Goal: Task Accomplishment & Management: Manage account settings

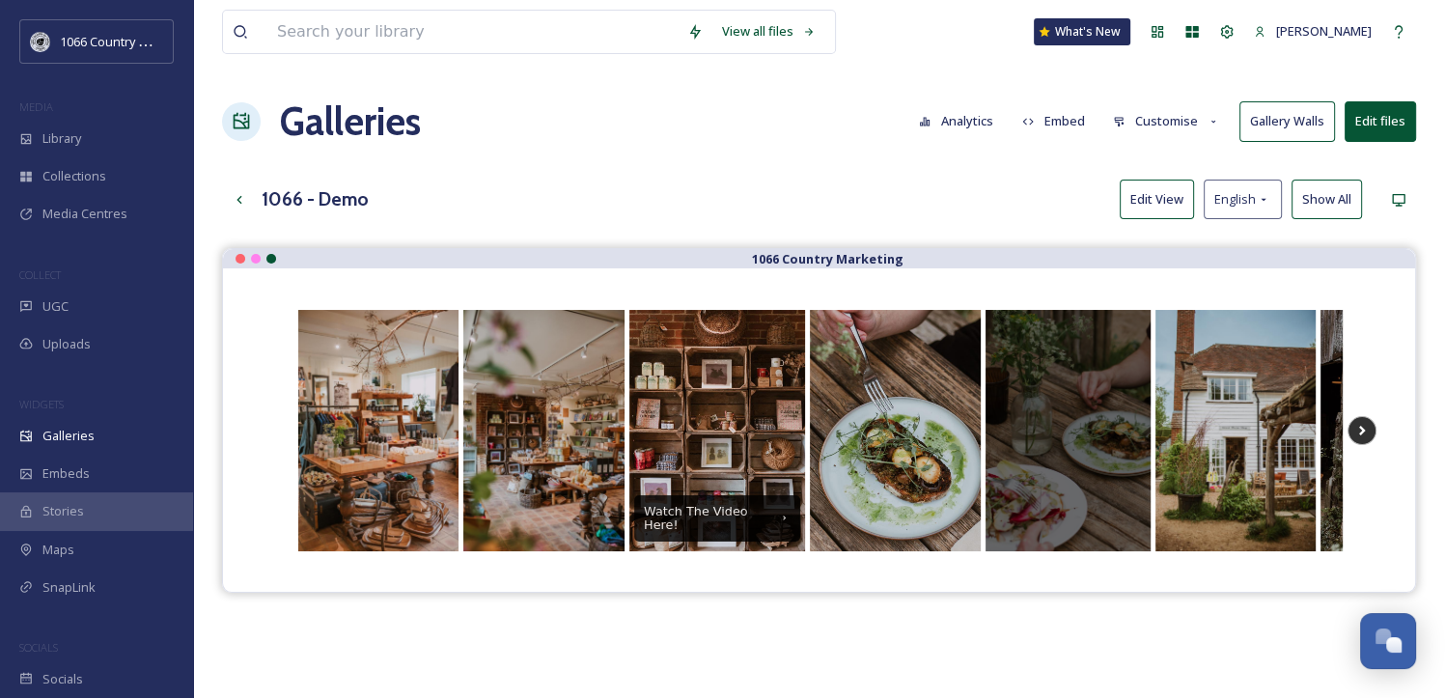
scroll to position [1580, 0]
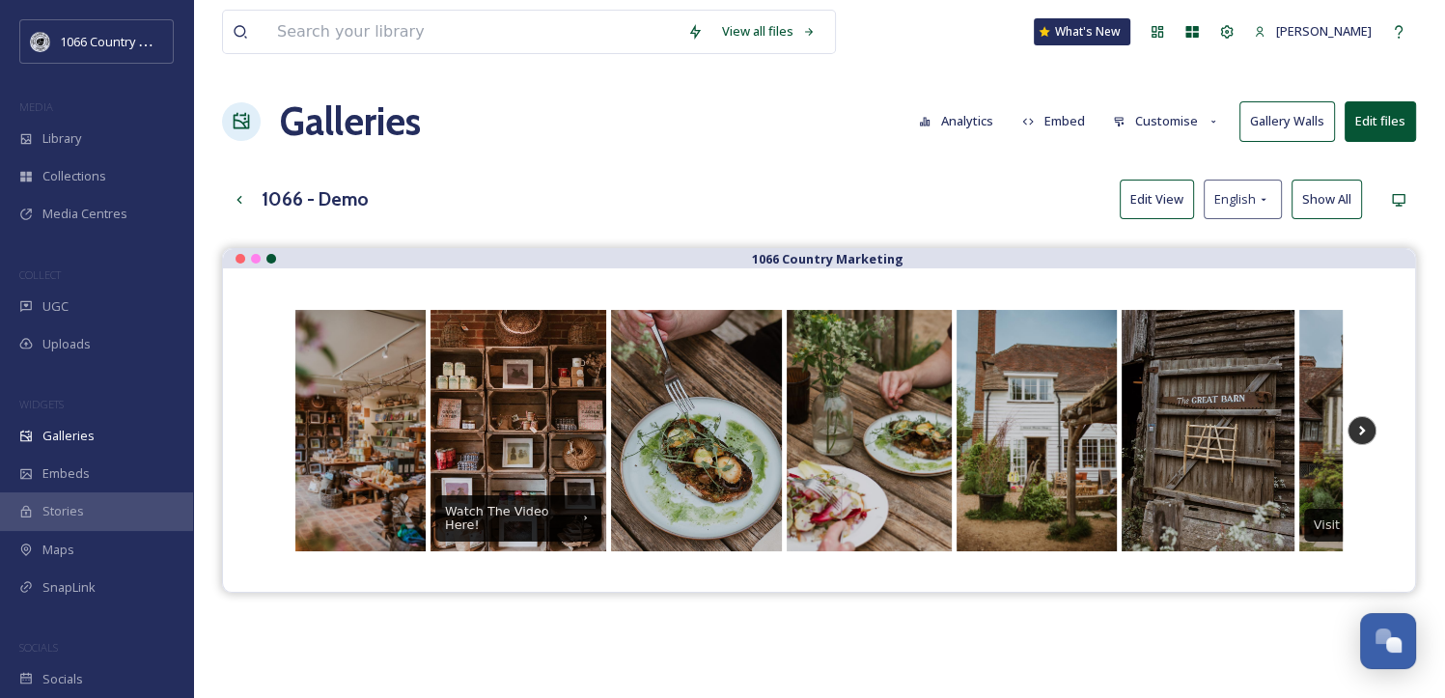
click at [1163, 206] on button "Edit View" at bounding box center [1157, 200] width 74 height 40
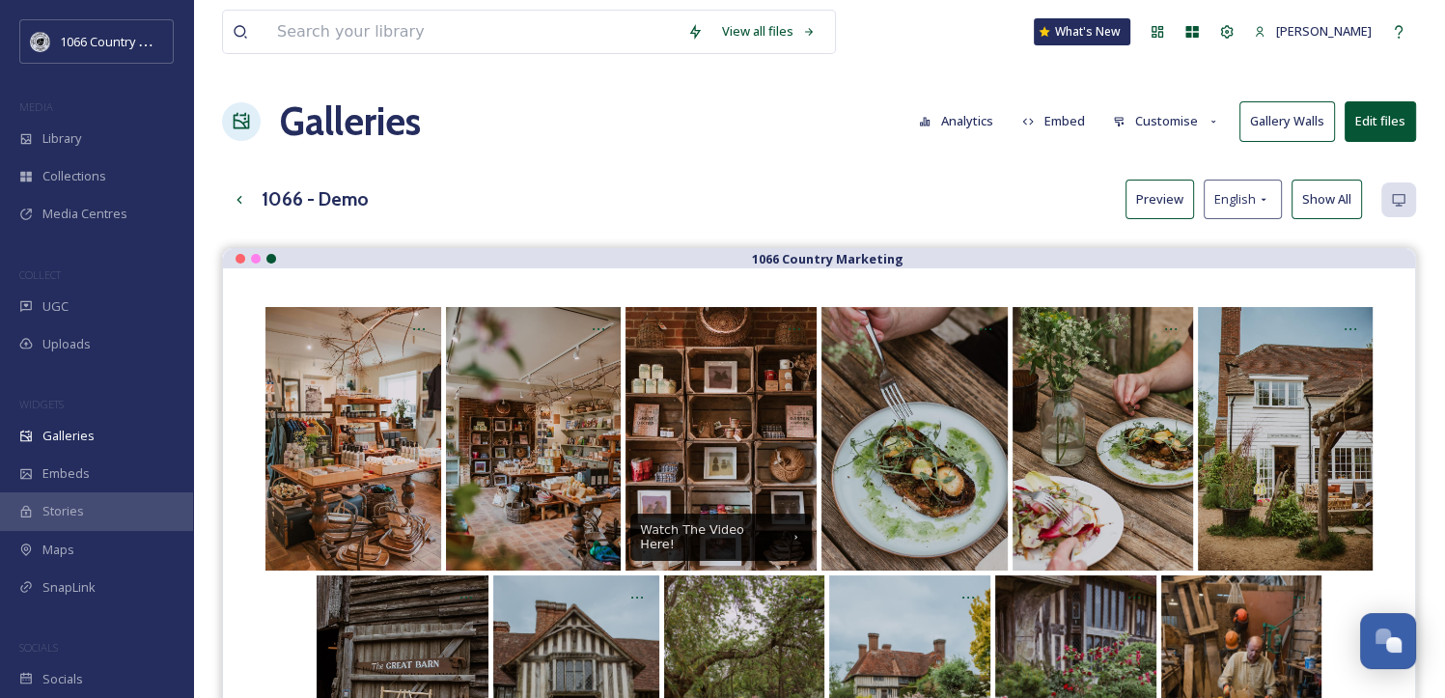
click at [1204, 121] on button "Customise" at bounding box center [1167, 121] width 126 height 38
click at [931, 182] on div "1066 - Demo Preview English Show All" at bounding box center [819, 200] width 1194 height 40
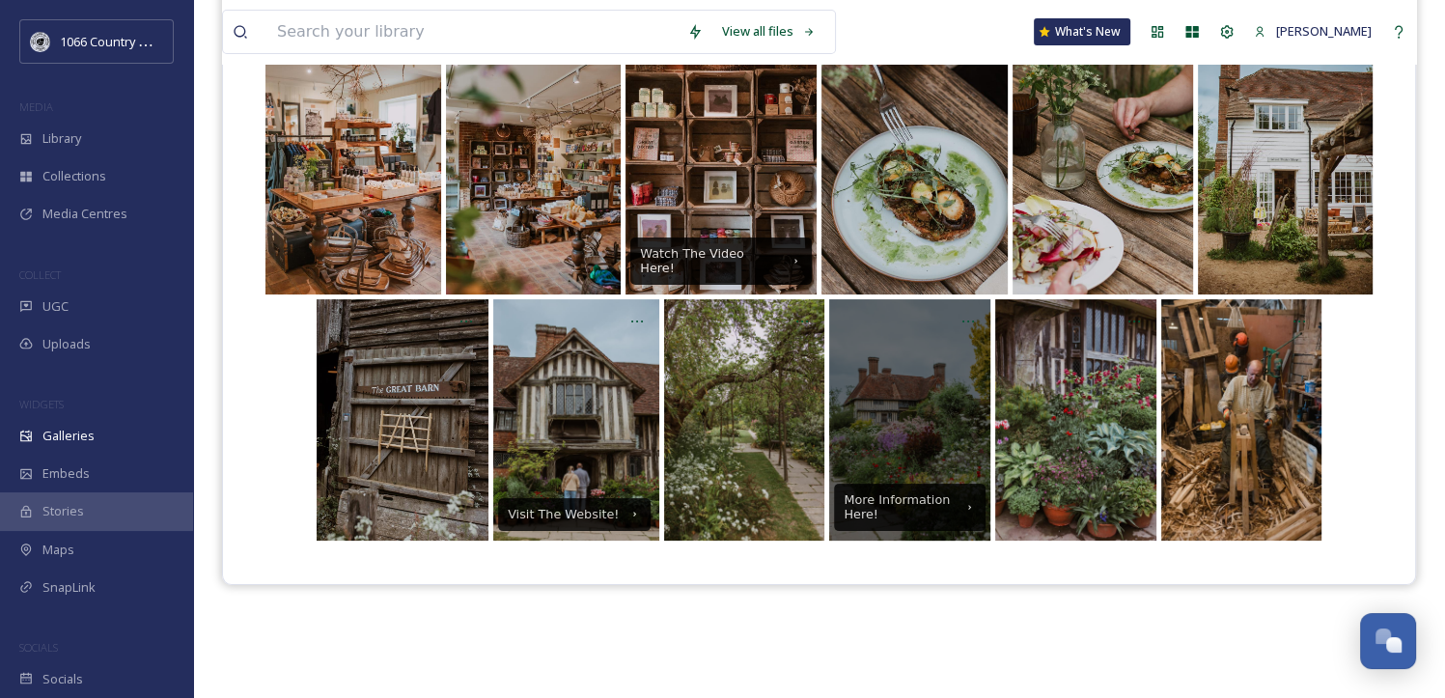
scroll to position [0, 0]
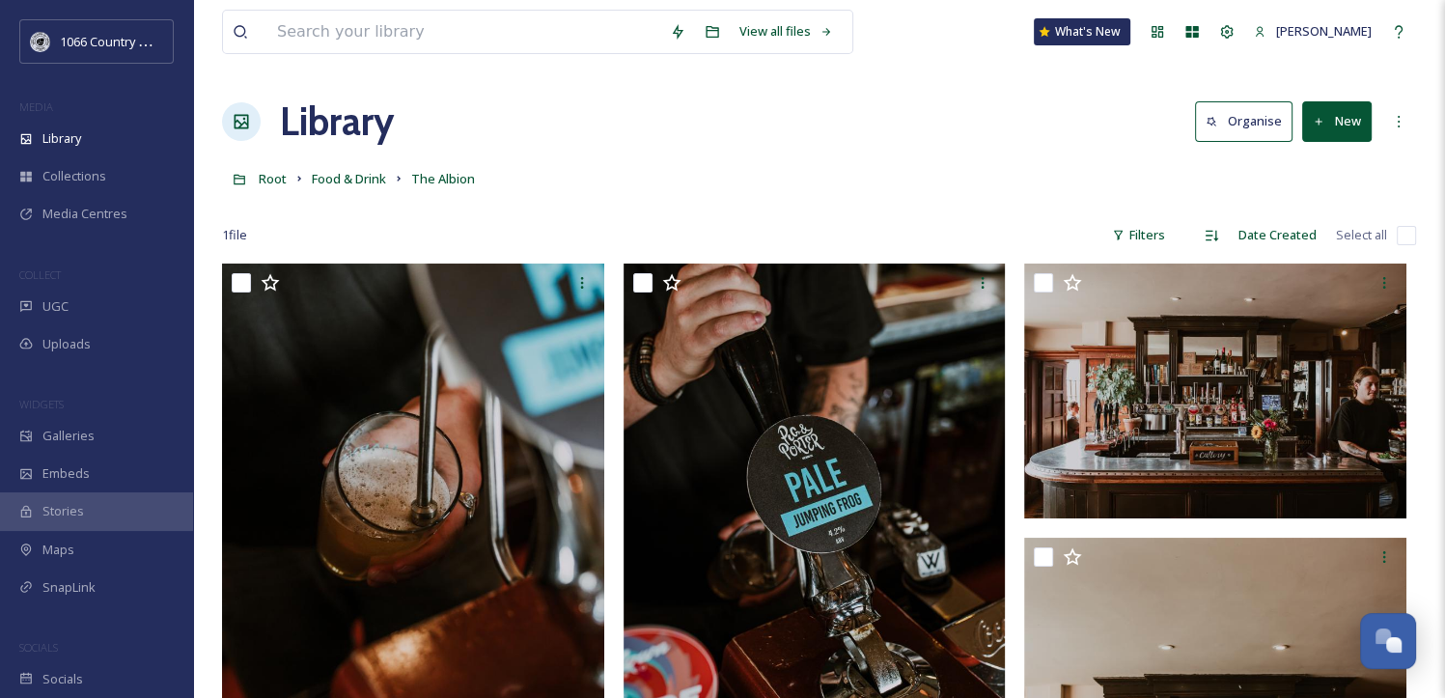
scroll to position [1560, 0]
click at [347, 182] on span "Food & Drink" at bounding box center [349, 178] width 74 height 17
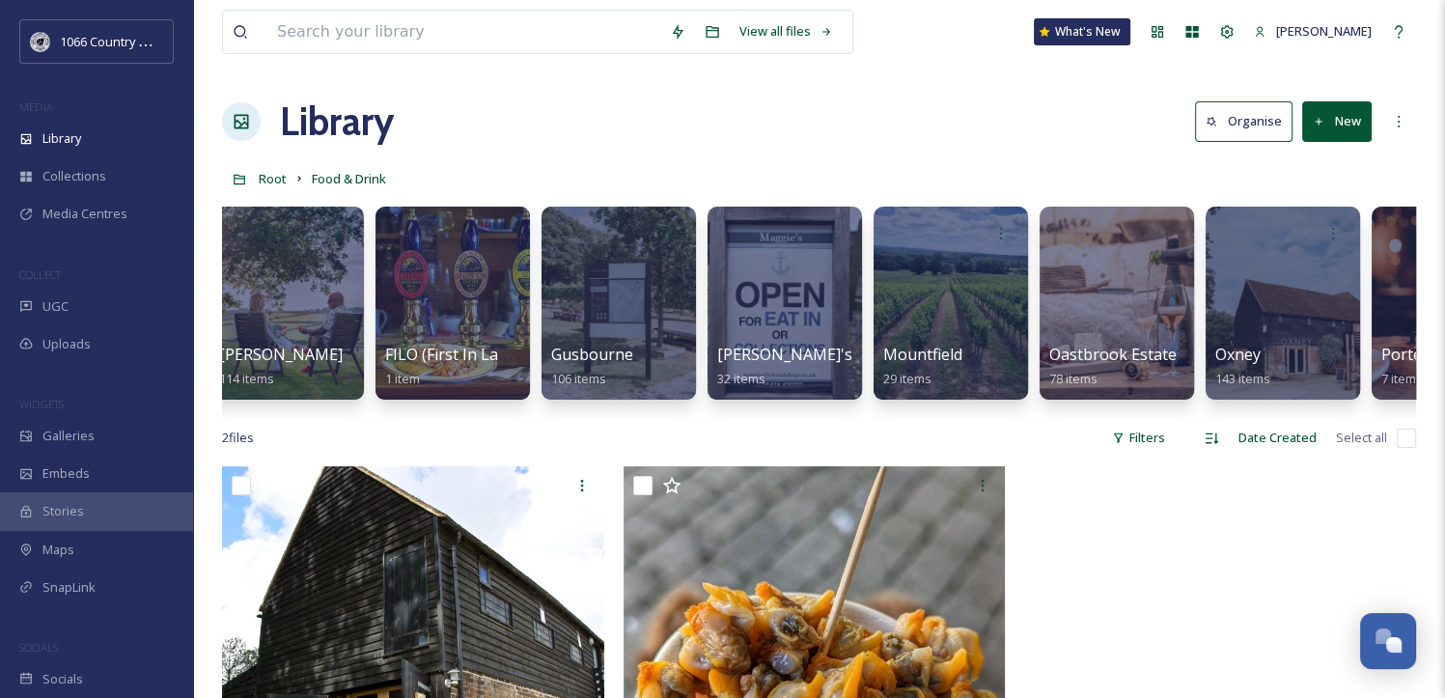
scroll to position [0, 516]
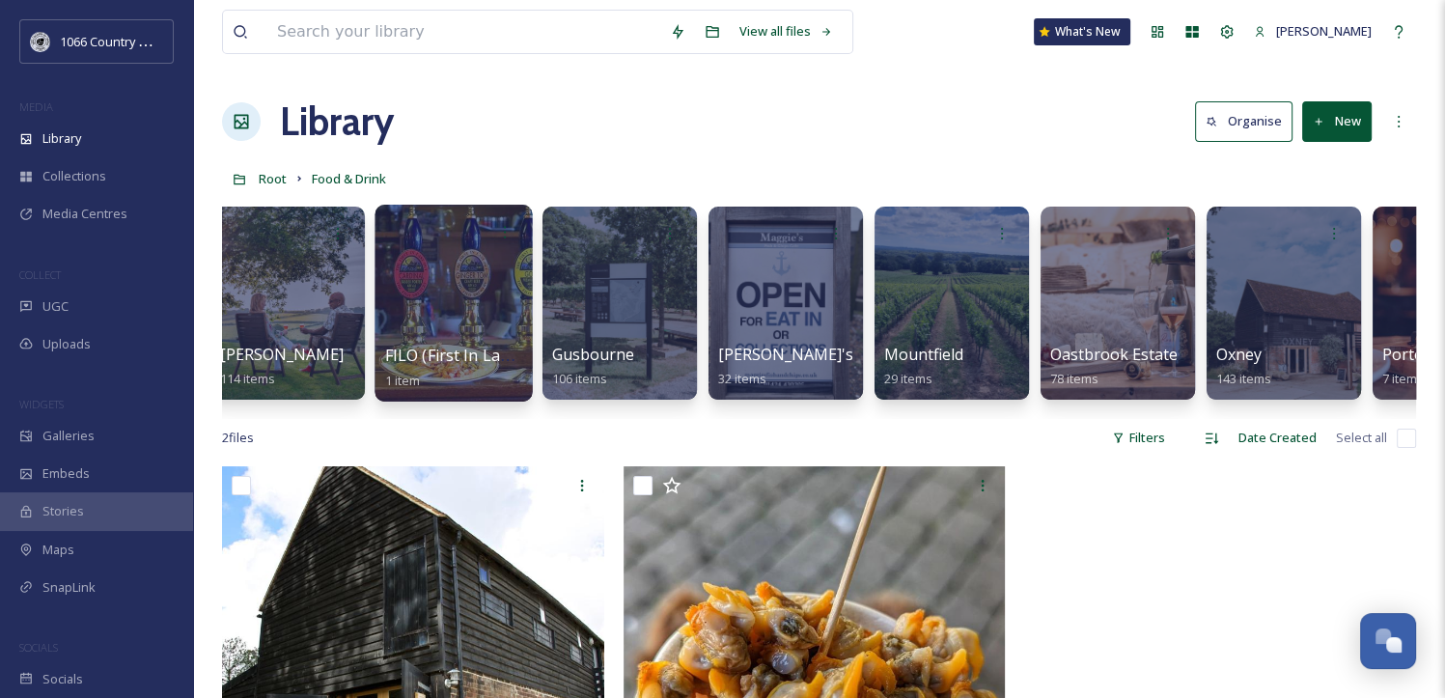
click at [493, 335] on div at bounding box center [453, 303] width 157 height 197
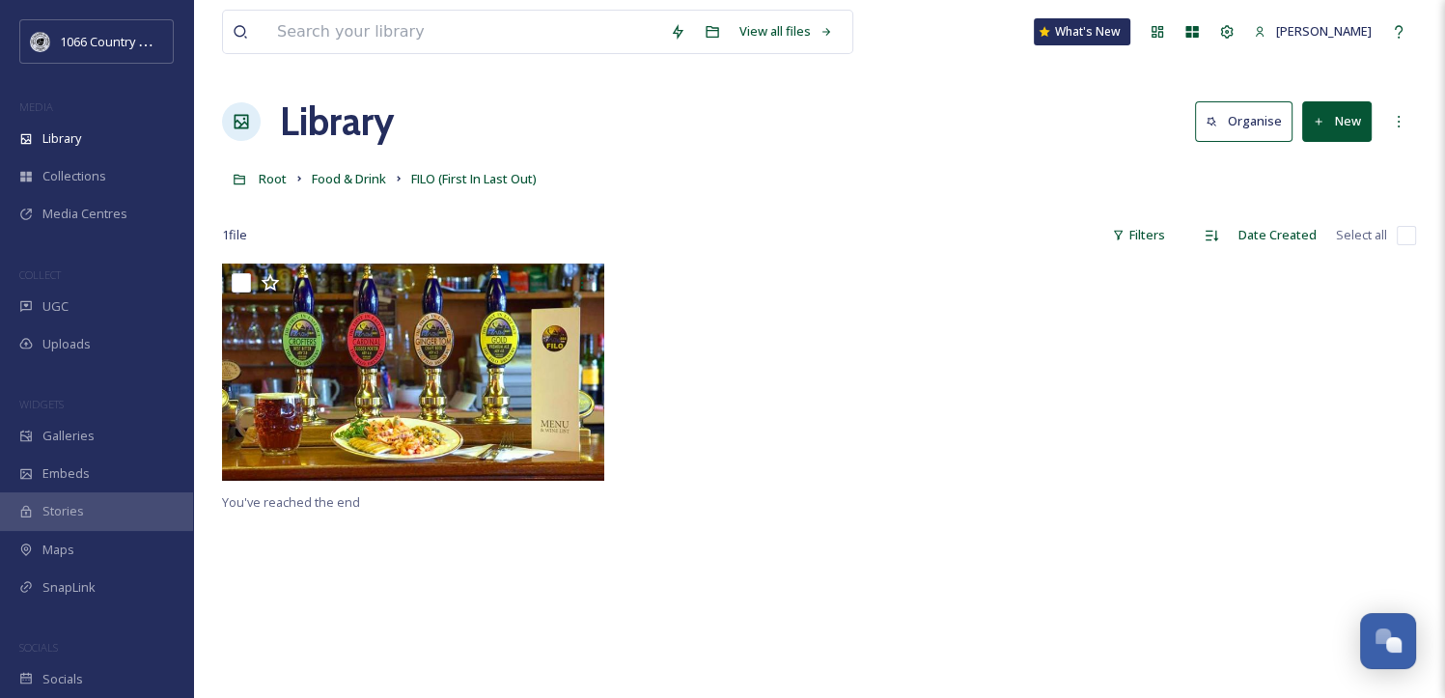
click at [1335, 126] on button "New" at bounding box center [1337, 121] width 70 height 40
click at [1321, 158] on span "File Upload" at bounding box center [1329, 166] width 64 height 18
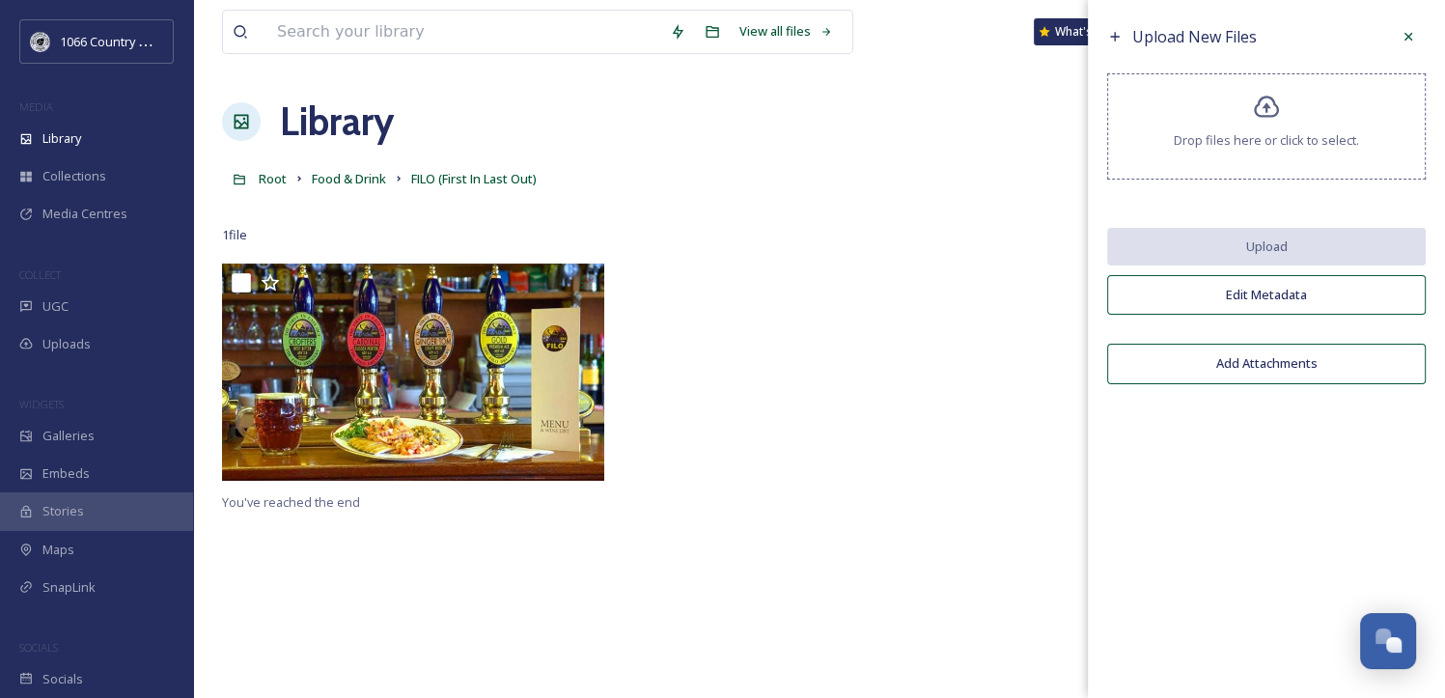
click at [1282, 142] on span "Drop files here or click to select." at bounding box center [1266, 140] width 185 height 18
drag, startPoint x: 1282, startPoint y: 142, endPoint x: 1251, endPoint y: 122, distance: 37.0
click at [1251, 122] on div "Drop files here or click to select." at bounding box center [1266, 126] width 319 height 106
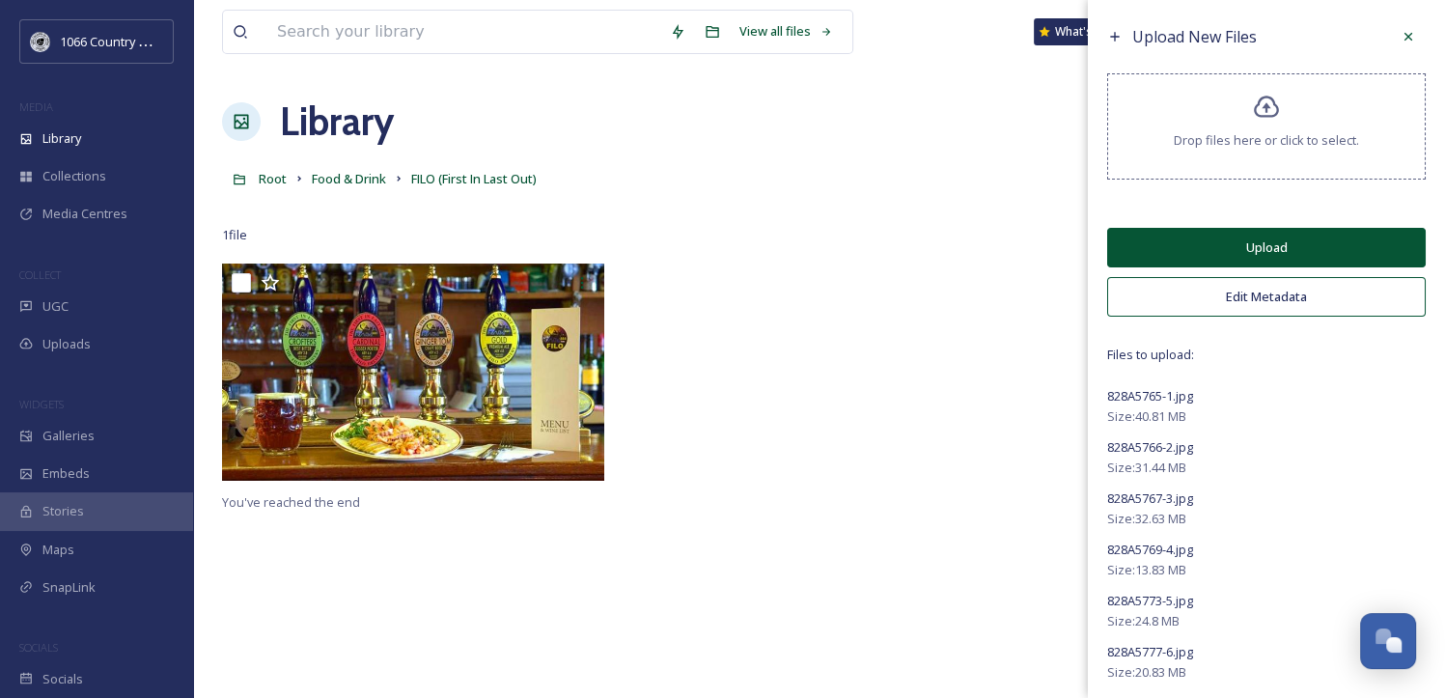
click at [1250, 253] on button "Upload" at bounding box center [1266, 248] width 319 height 40
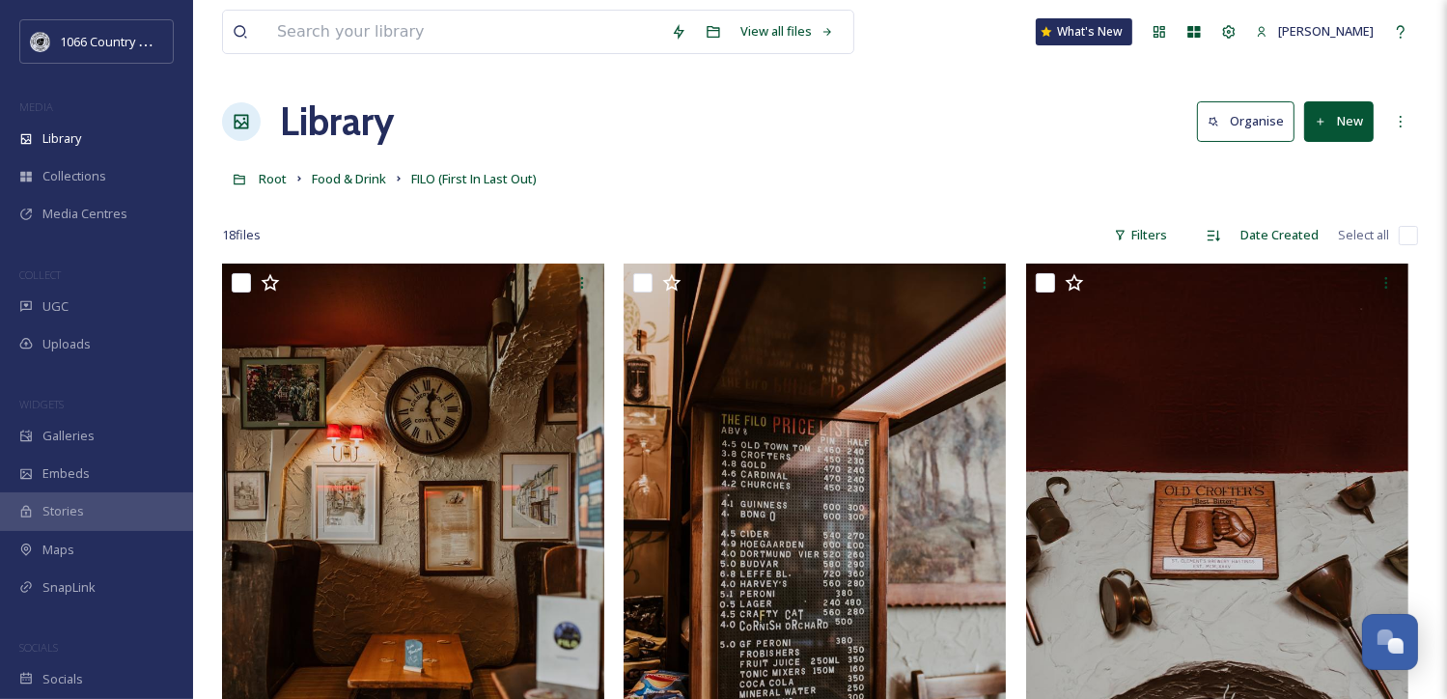
click at [1411, 235] on input "checkbox" at bounding box center [1408, 235] width 19 height 19
checkbox input "true"
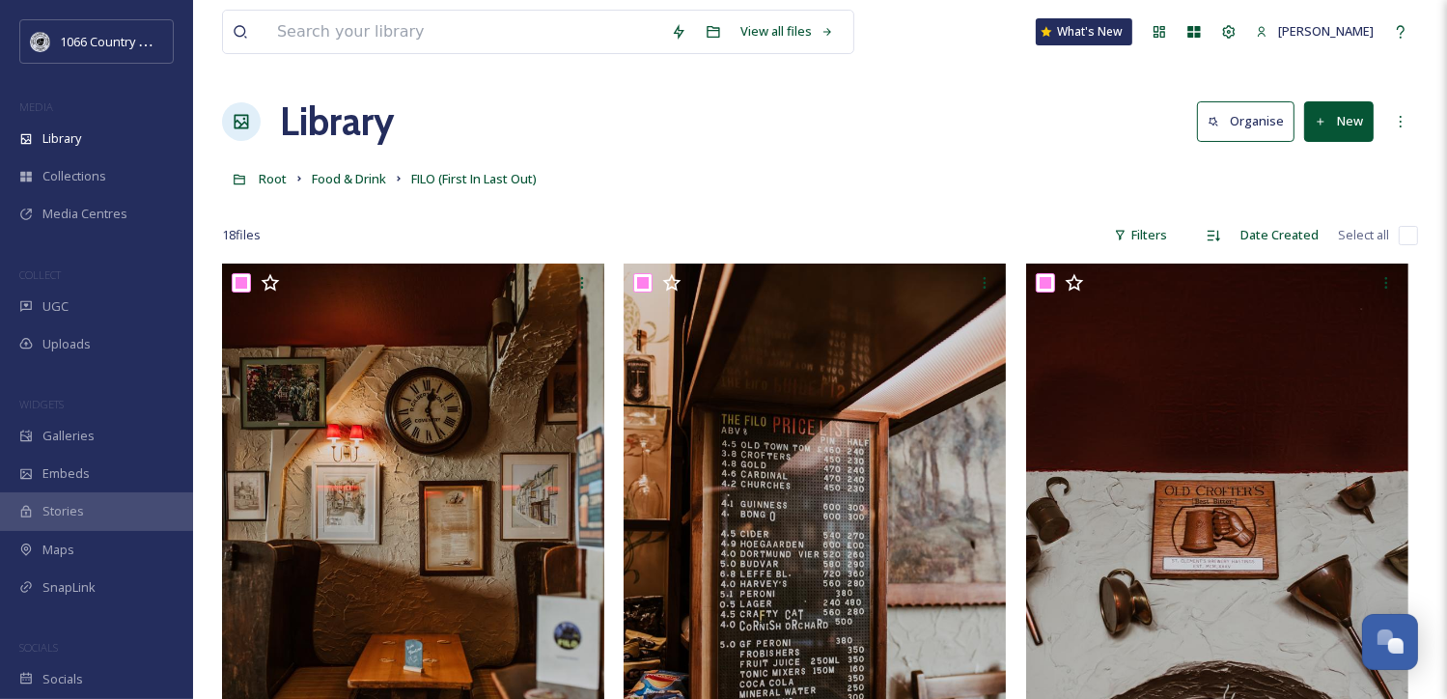
checkbox input "true"
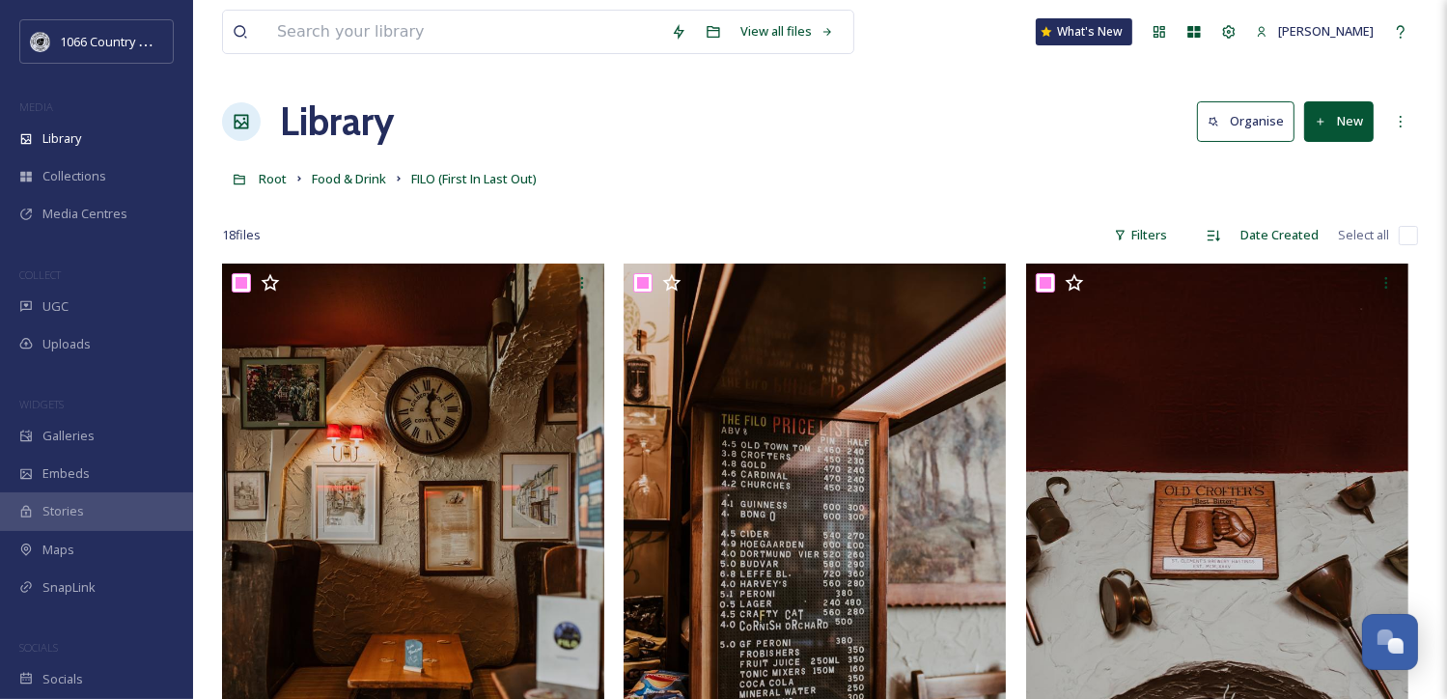
checkbox input "true"
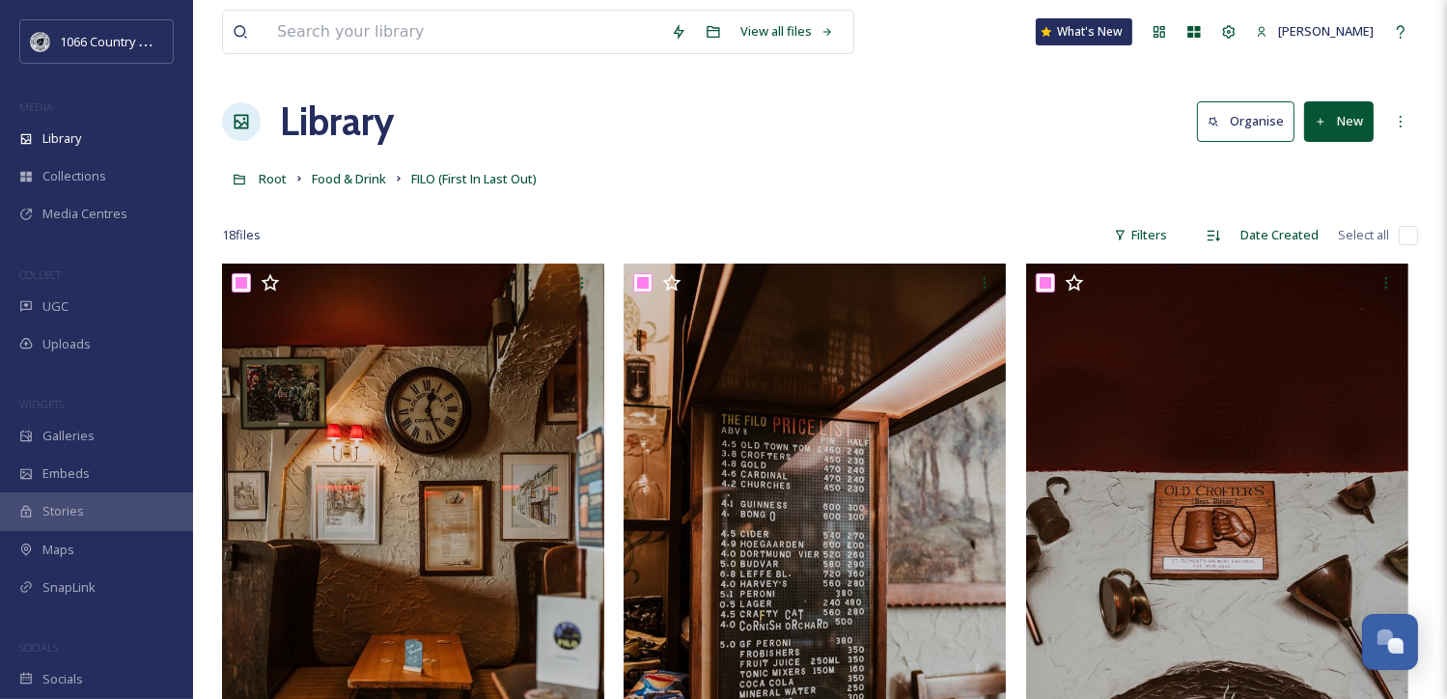
checkbox input "true"
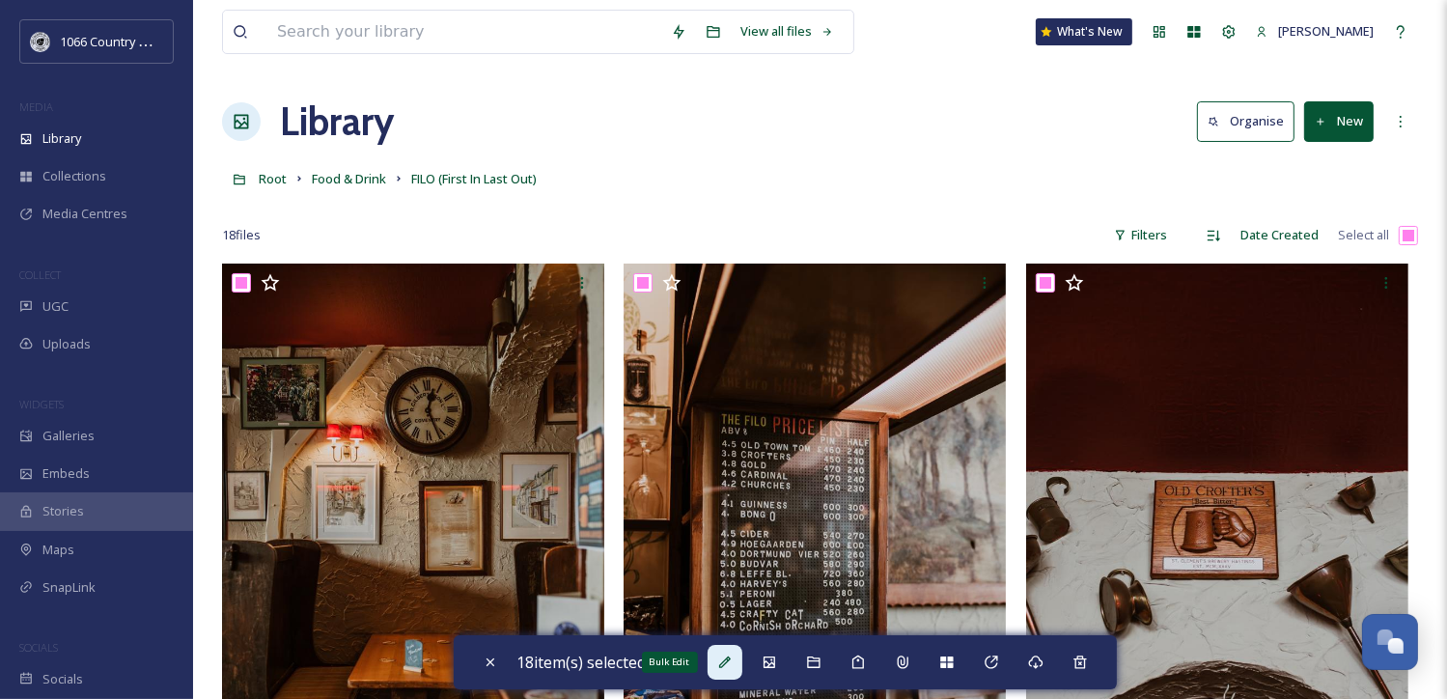
click at [725, 671] on div "Bulk Edit" at bounding box center [725, 662] width 35 height 35
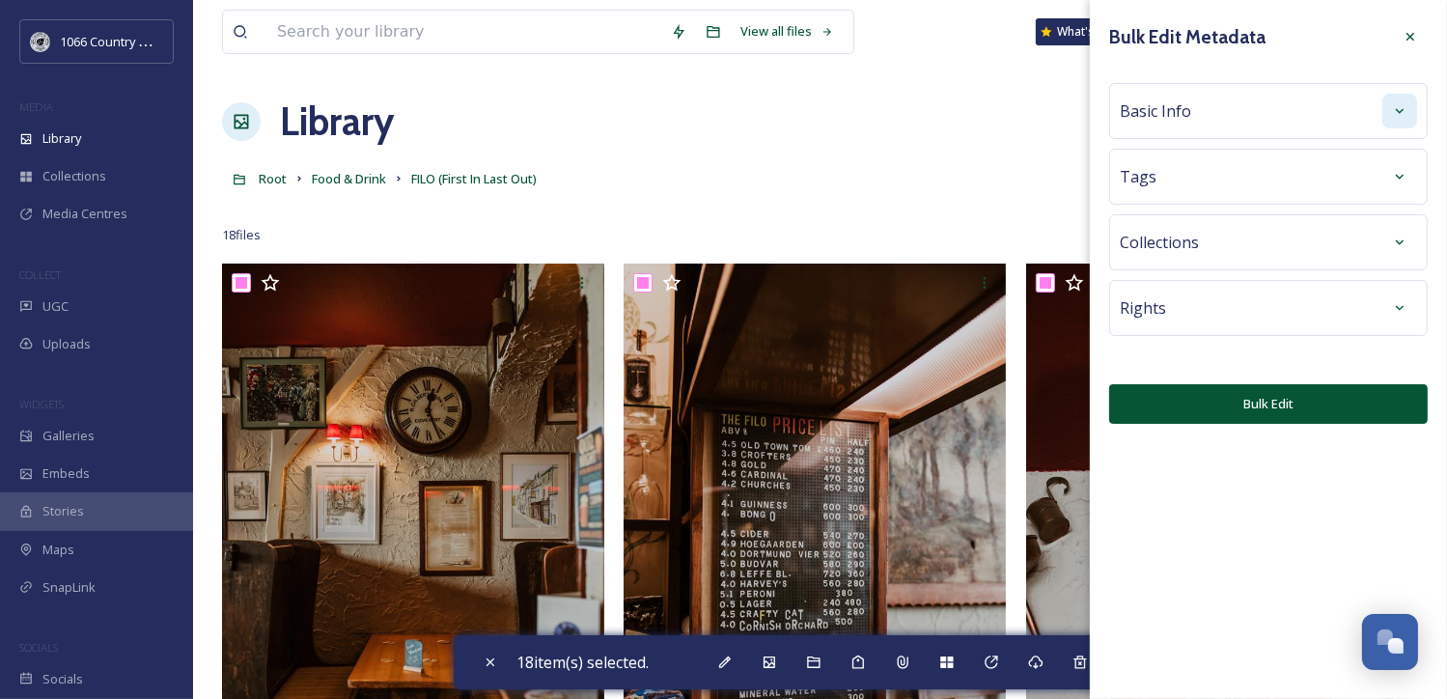
click at [1401, 111] on icon at bounding box center [1400, 110] width 8 height 5
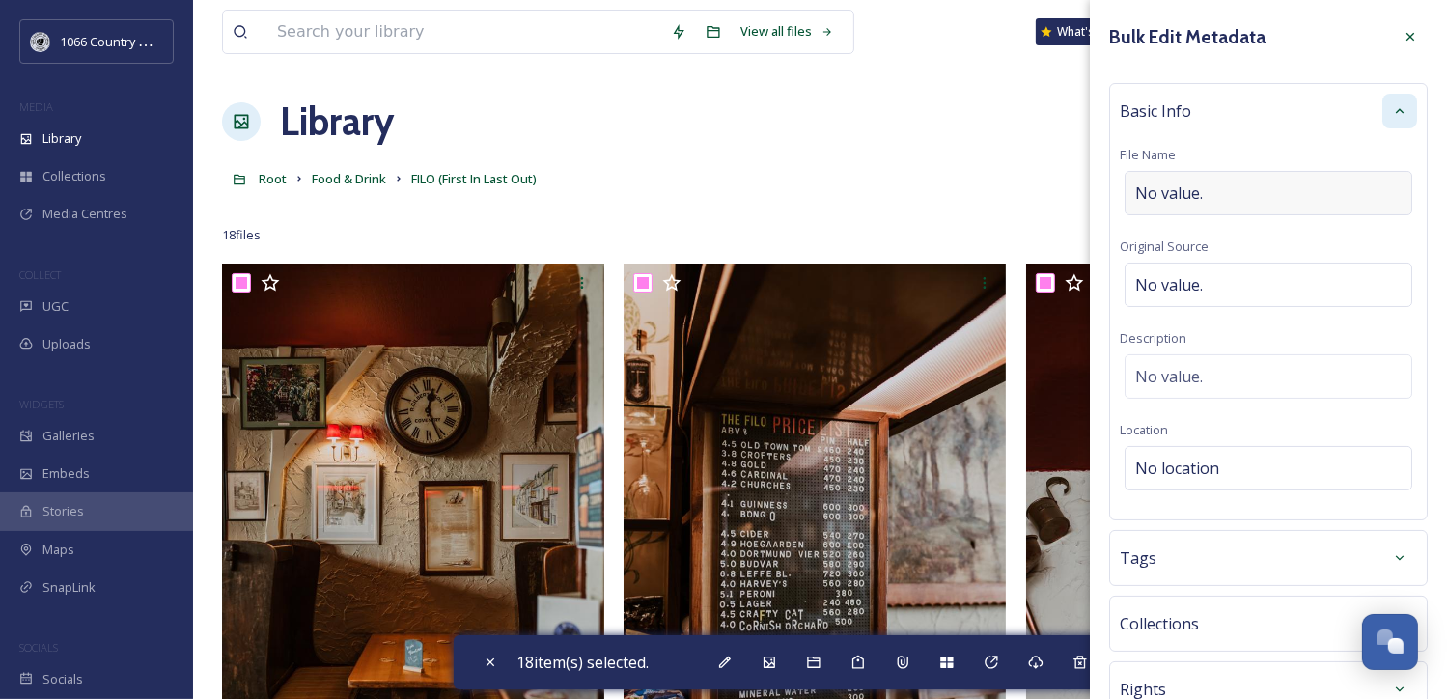
click at [1217, 192] on div "No value." at bounding box center [1269, 193] width 288 height 44
type input "FILO - Campaign Shoot"
click at [1180, 381] on span "No value." at bounding box center [1169, 376] width 68 height 23
paste textarea "1066 Photography Campaign 2025 - Rebecca Booker Photography"
type textarea "1066 Photography Campaign 2025 - Rebecca Booker Photography"
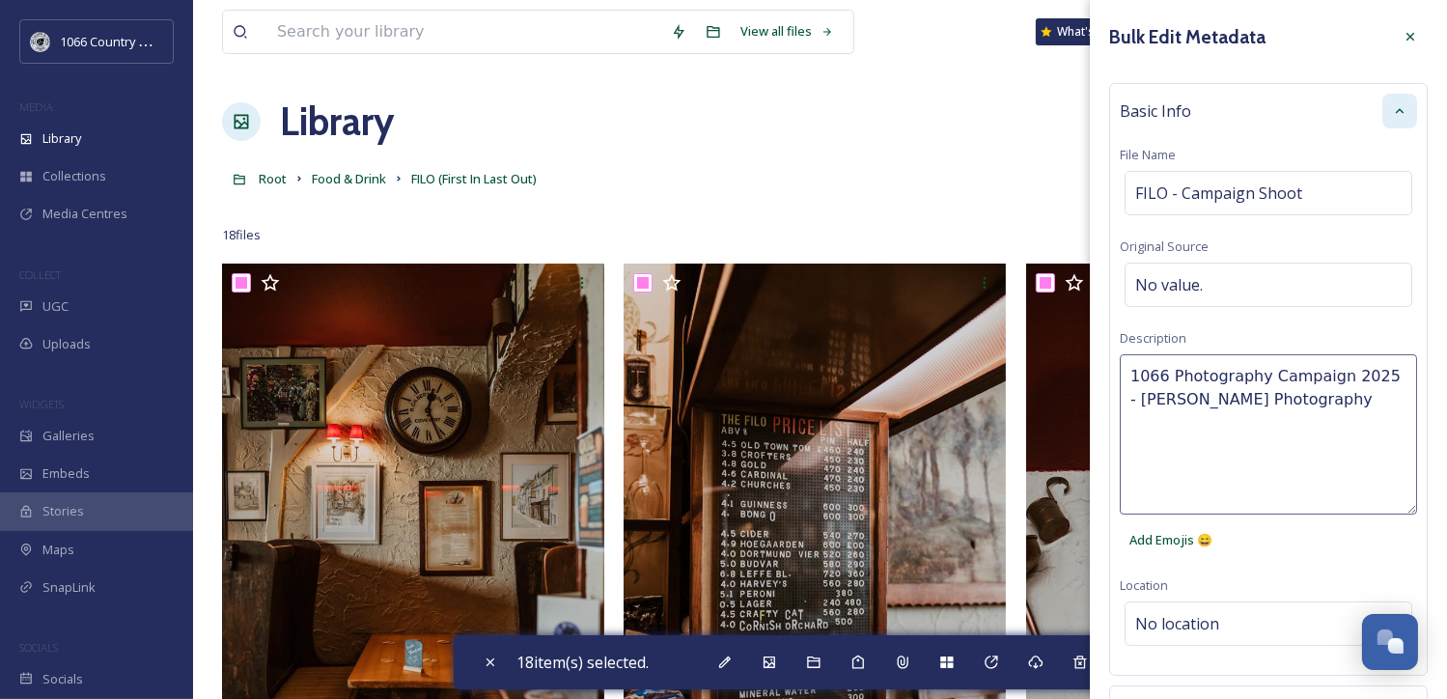
scroll to position [276, 0]
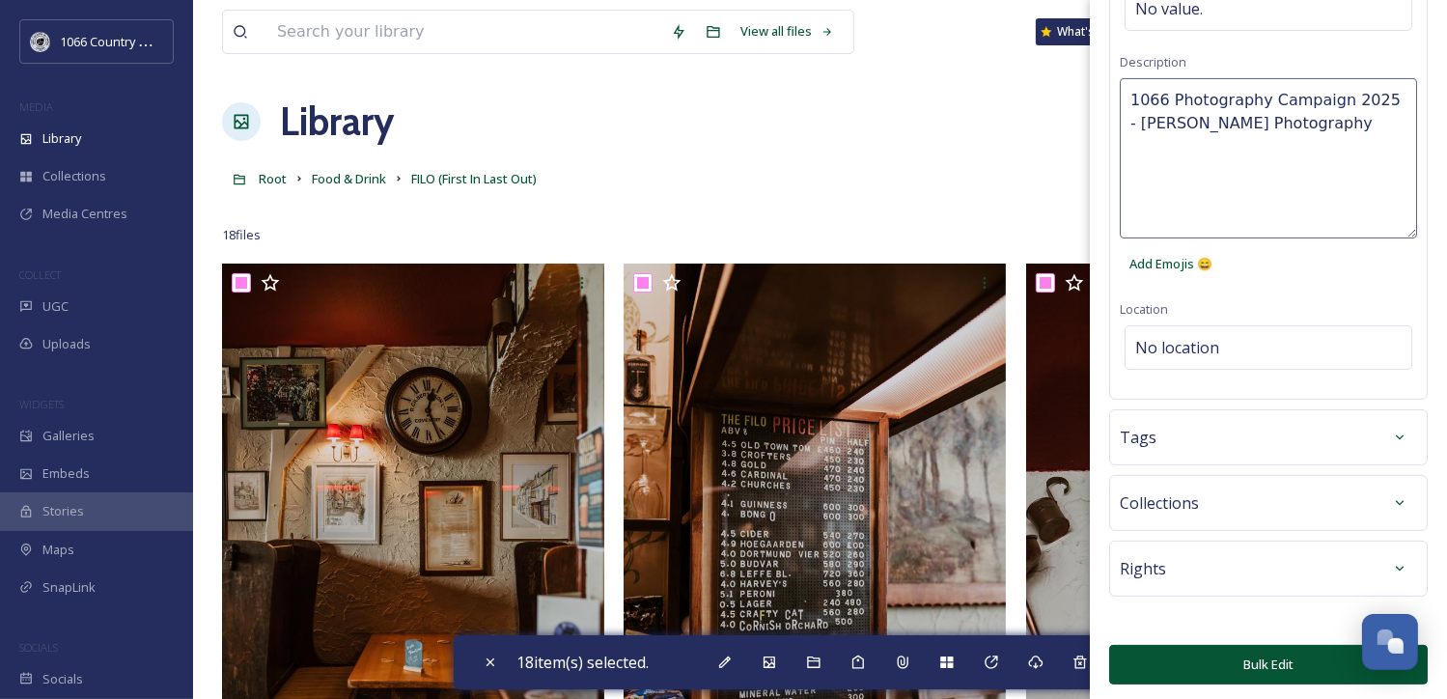
click at [1185, 657] on button "Bulk Edit" at bounding box center [1268, 665] width 319 height 40
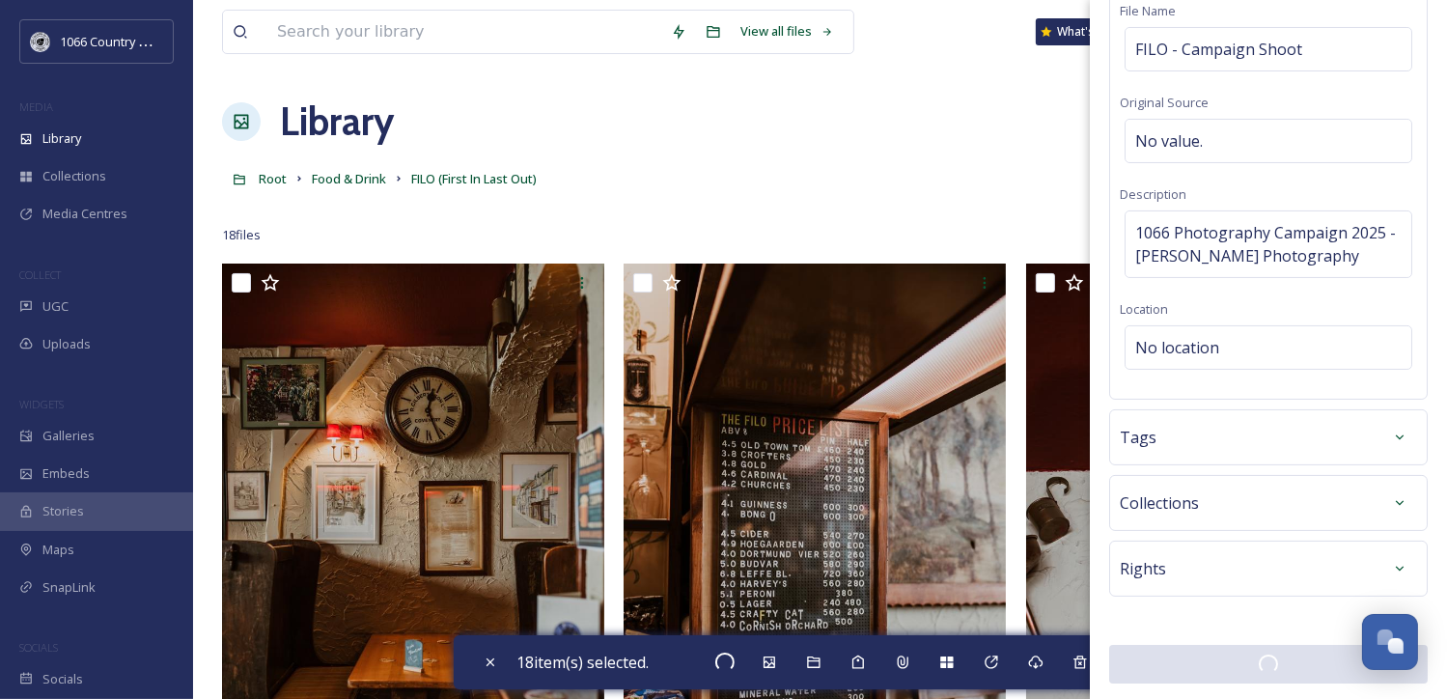
checkbox input "false"
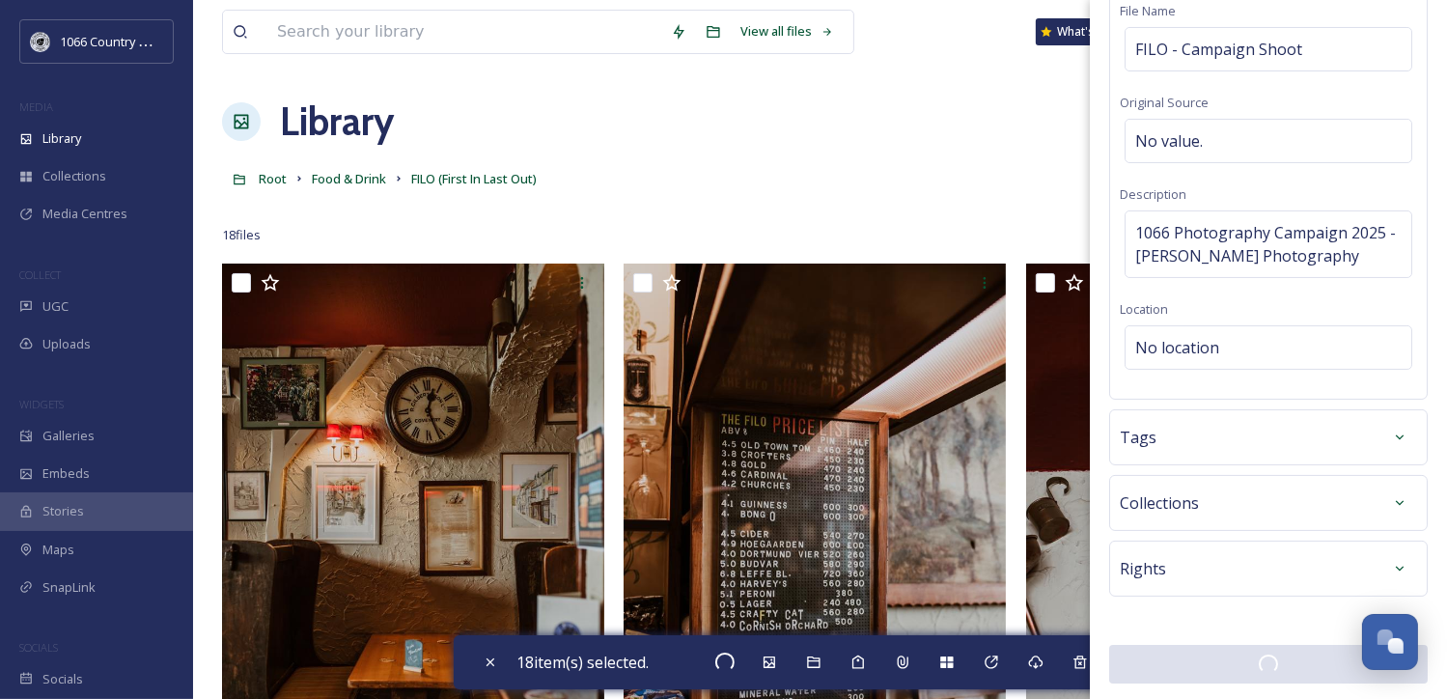
checkbox input "false"
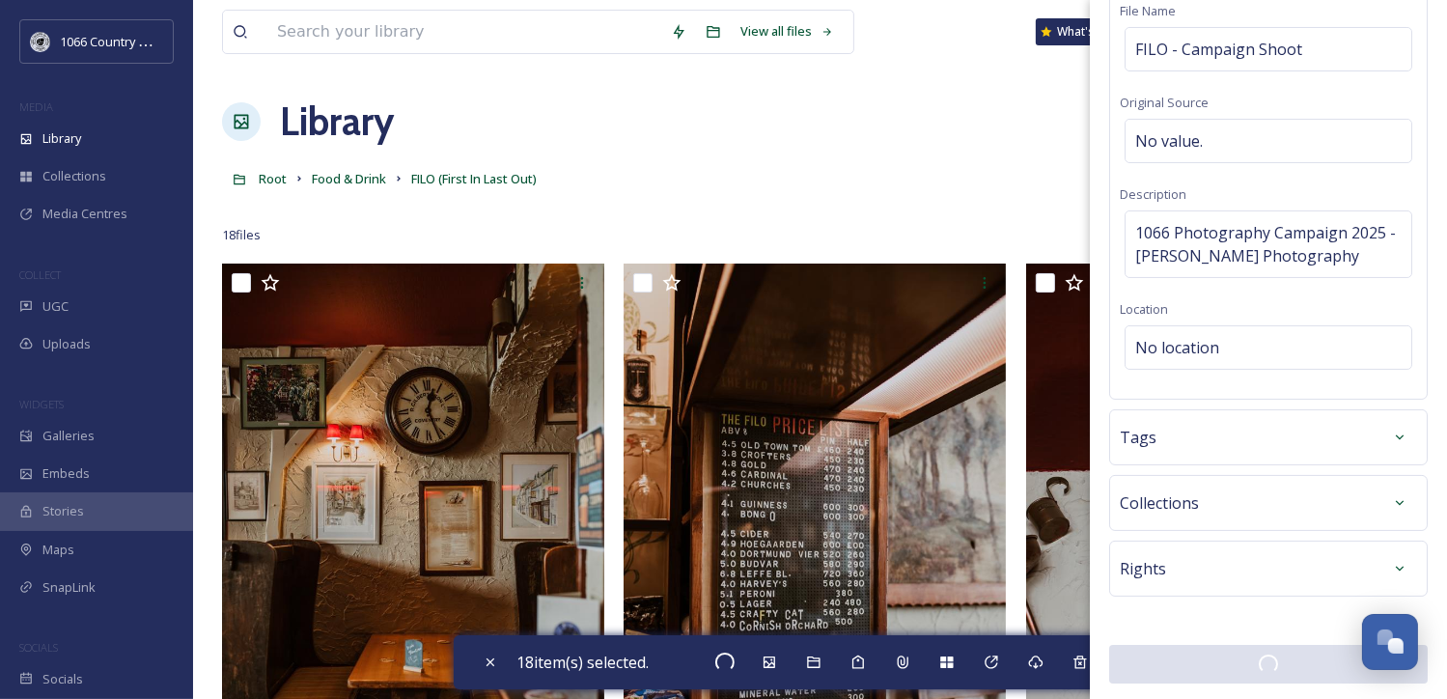
checkbox input "false"
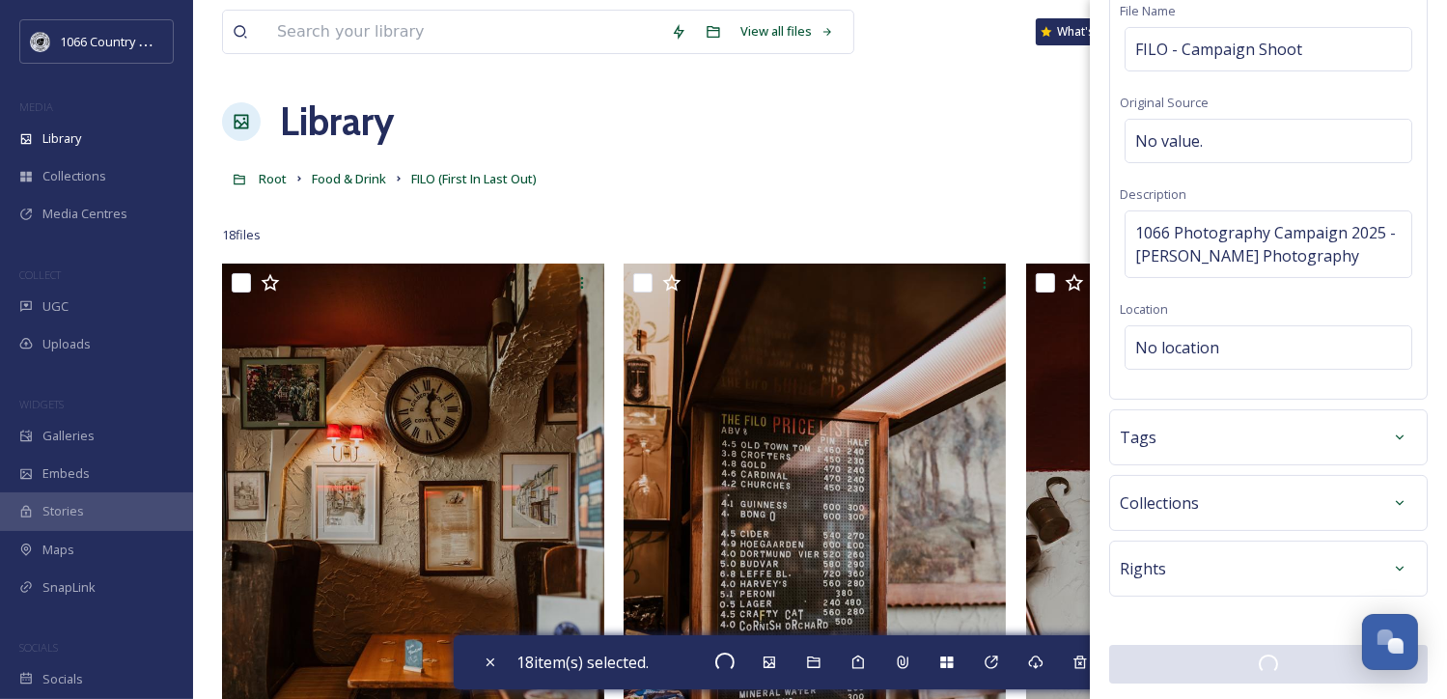
checkbox input "false"
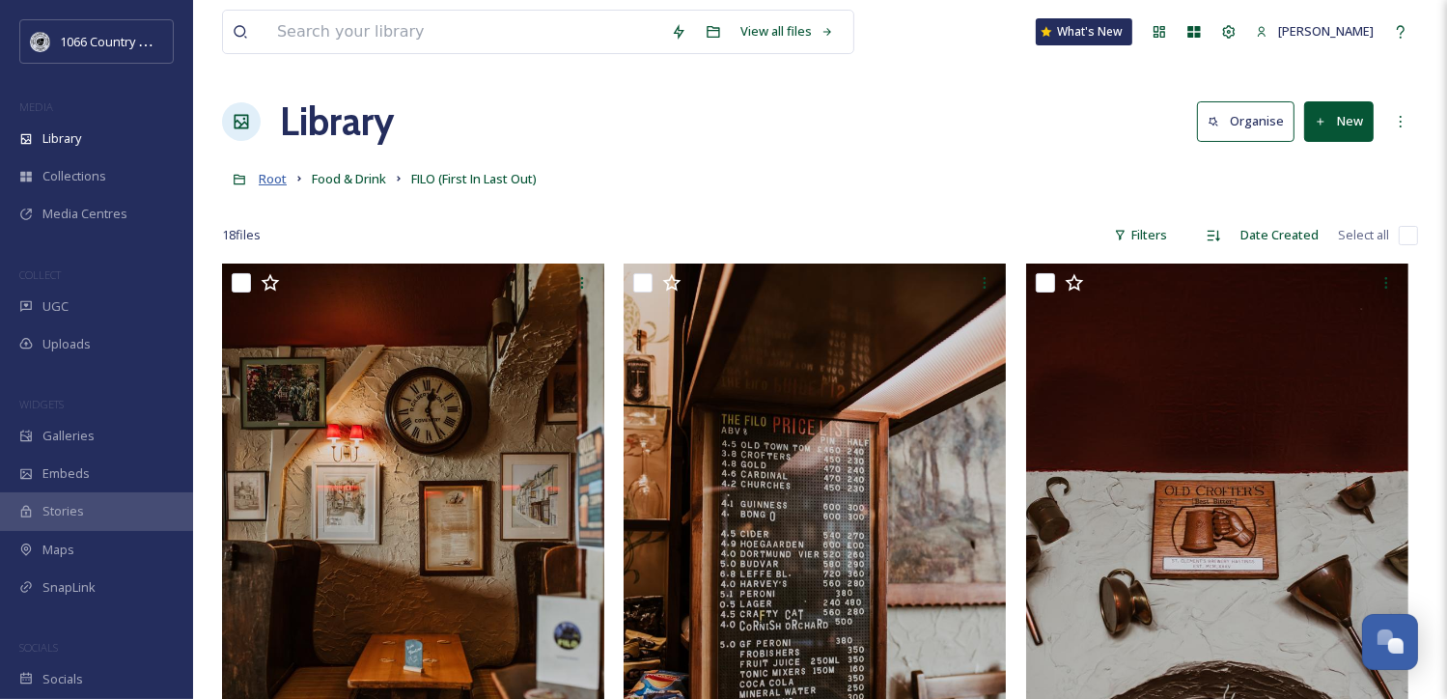
click at [275, 181] on span "Root" at bounding box center [273, 178] width 28 height 17
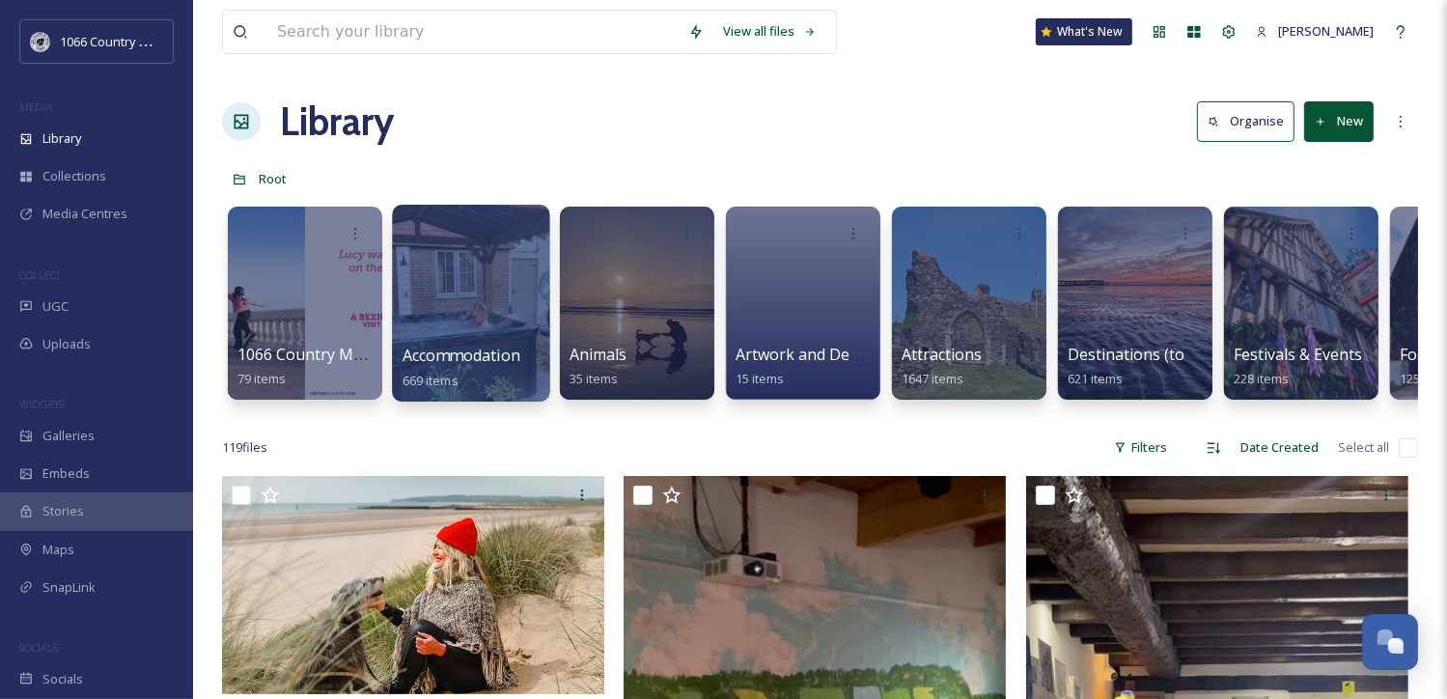
click at [485, 304] on div at bounding box center [470, 303] width 157 height 197
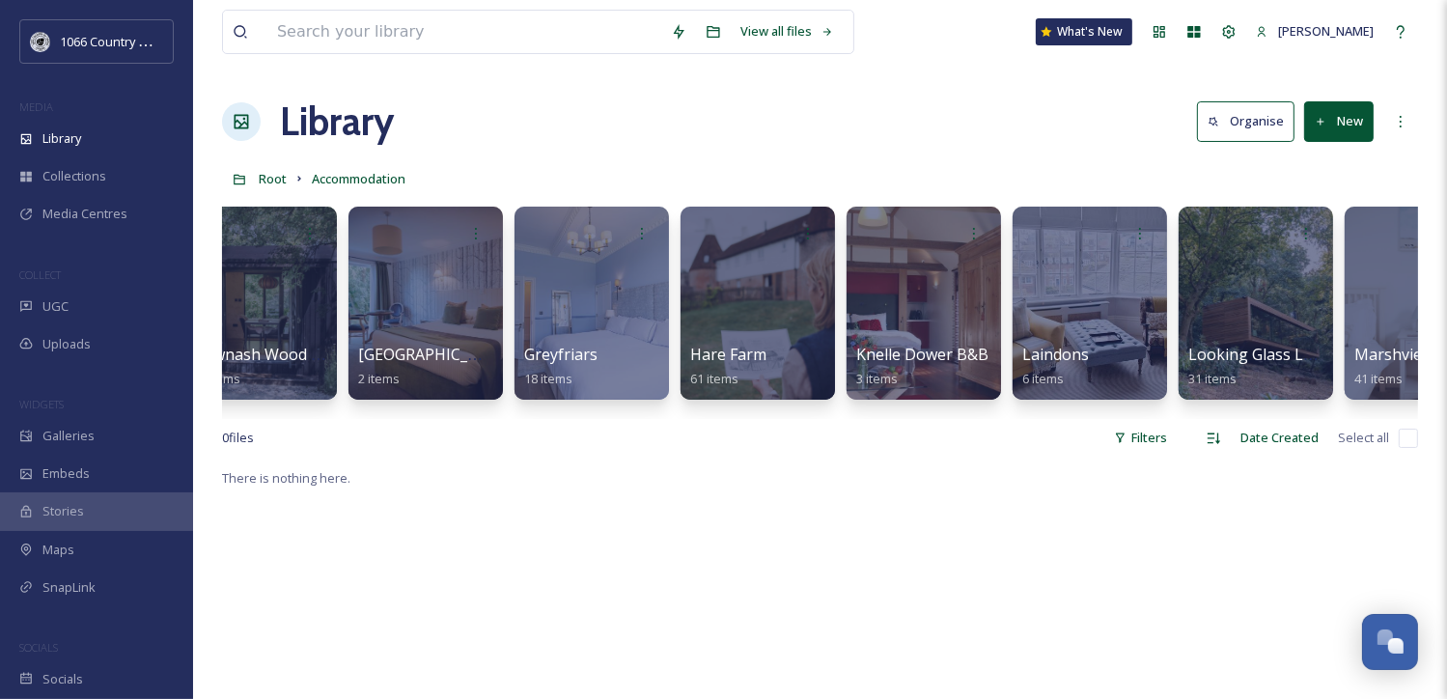
scroll to position [0, 1046]
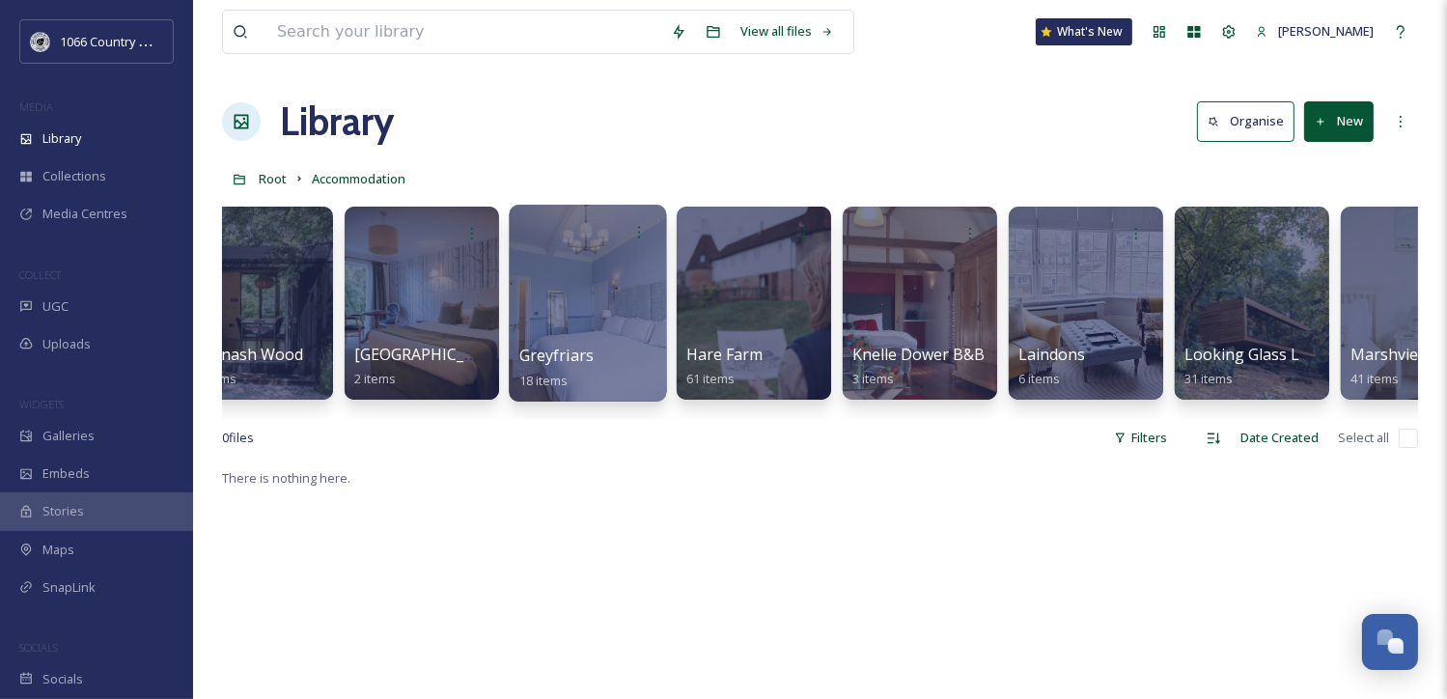
click at [559, 327] on div at bounding box center [587, 303] width 157 height 197
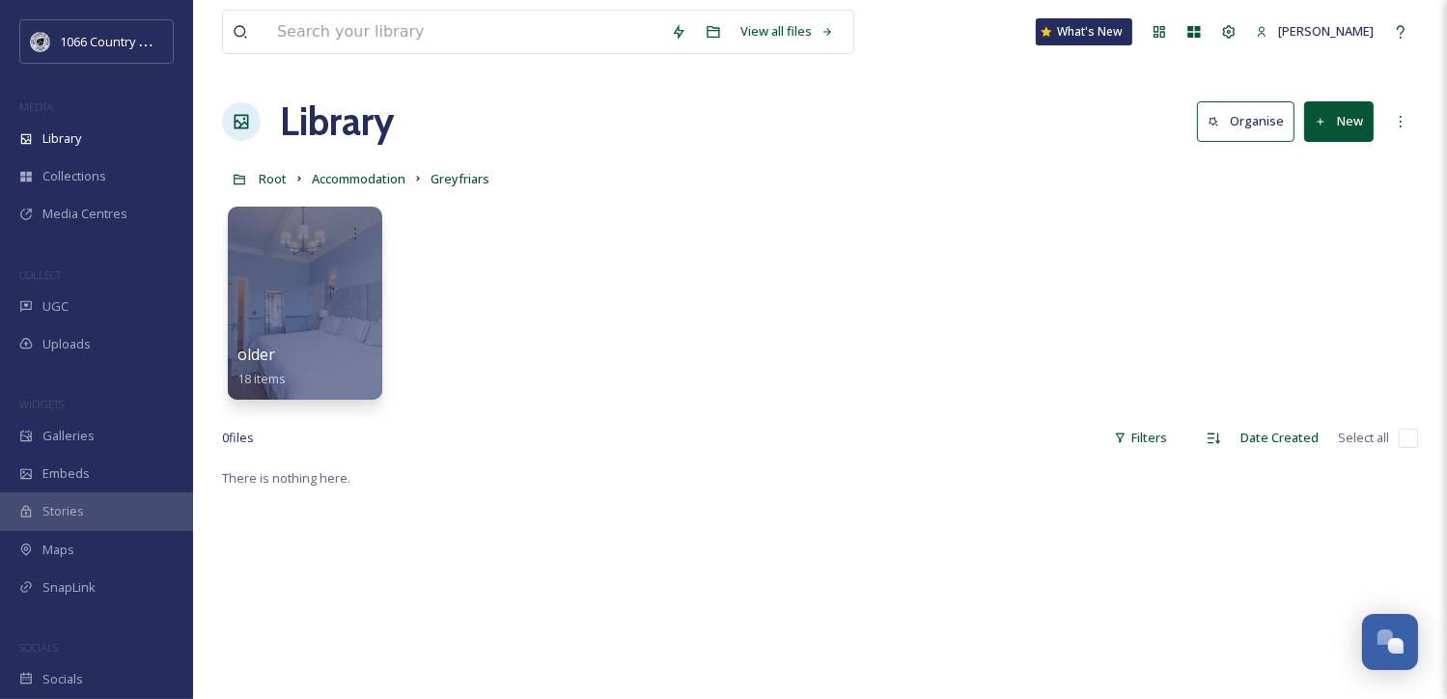
click at [1342, 121] on button "New" at bounding box center [1339, 121] width 70 height 40
click at [1274, 170] on icon at bounding box center [1280, 165] width 15 height 15
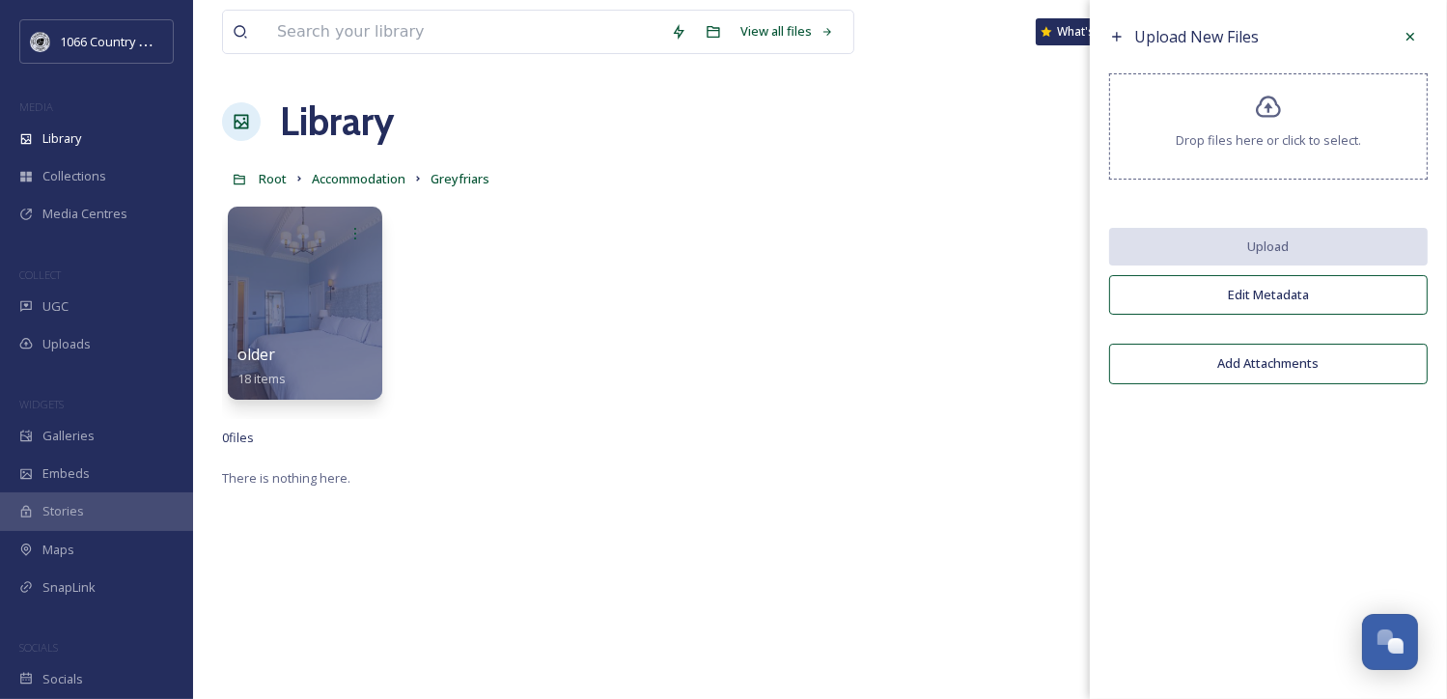
click at [1236, 146] on span "Drop files here or click to select." at bounding box center [1268, 140] width 185 height 18
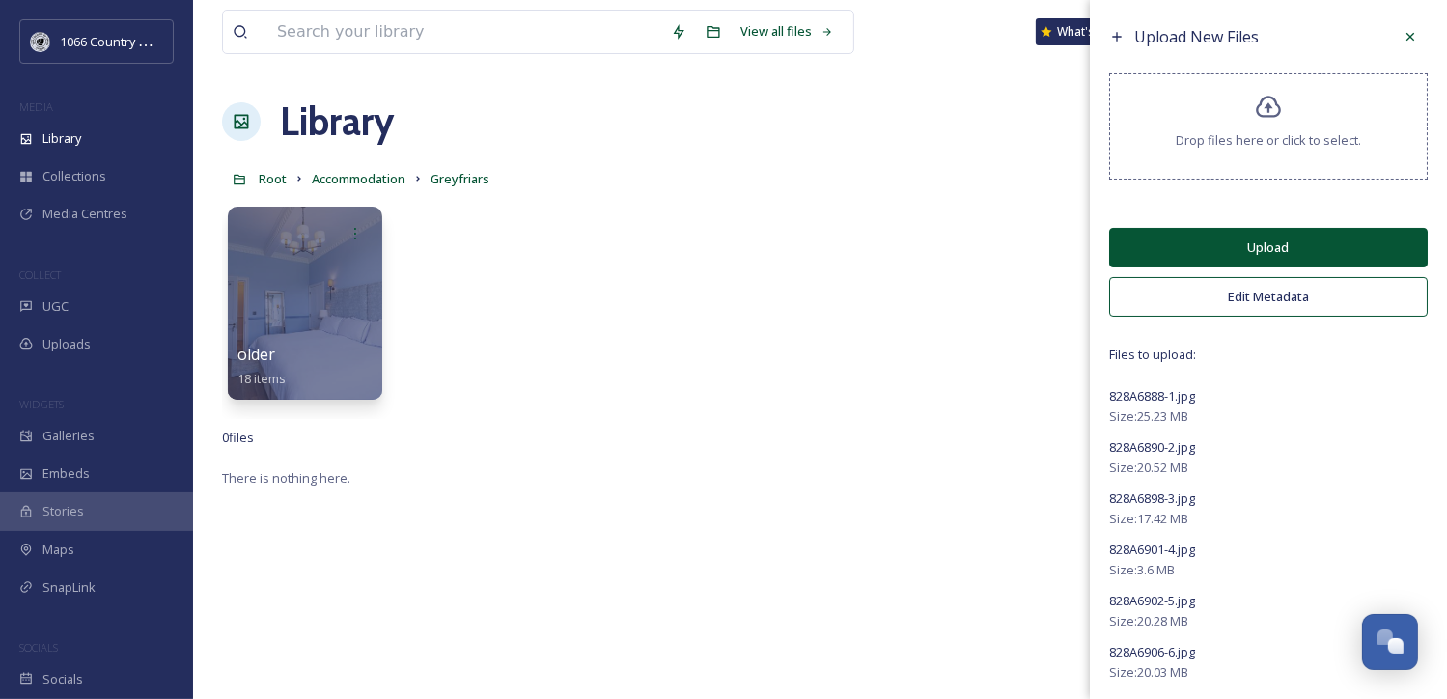
click at [1226, 230] on button "Upload" at bounding box center [1268, 248] width 319 height 40
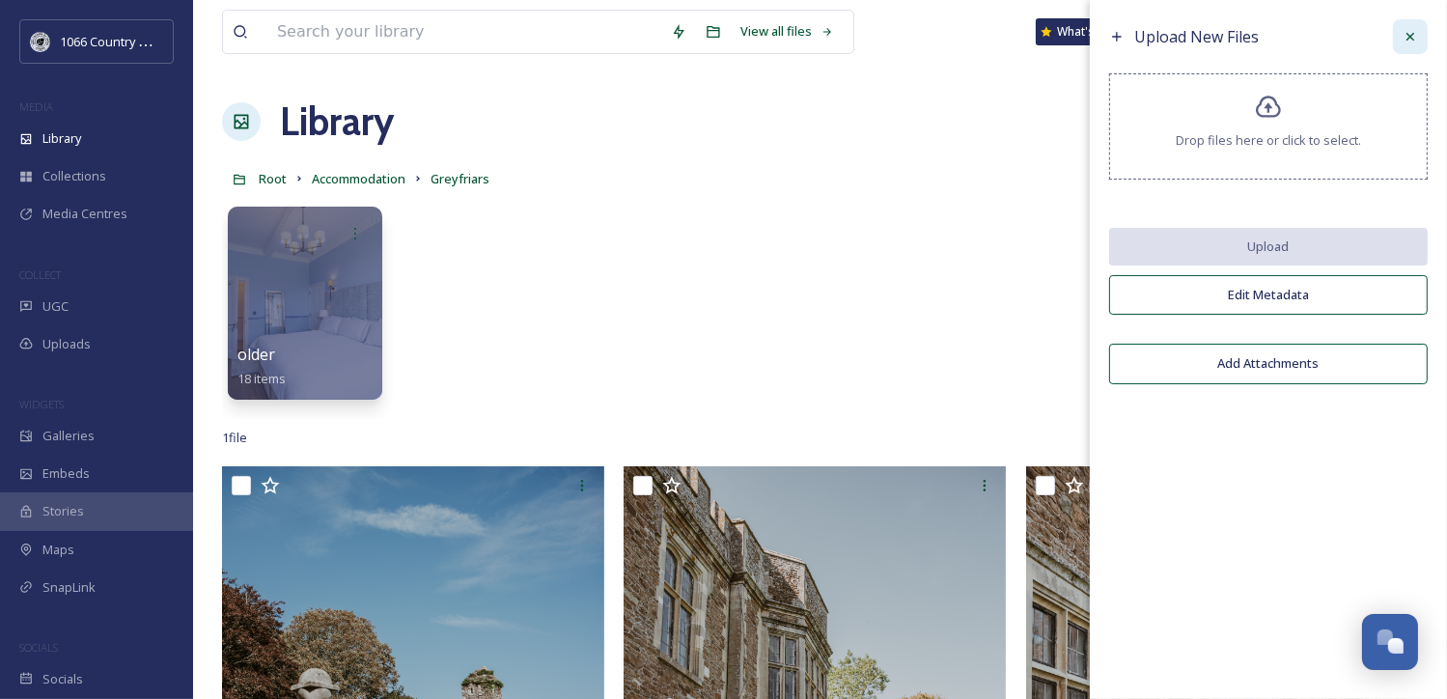
click at [1409, 32] on icon at bounding box center [1410, 36] width 15 height 15
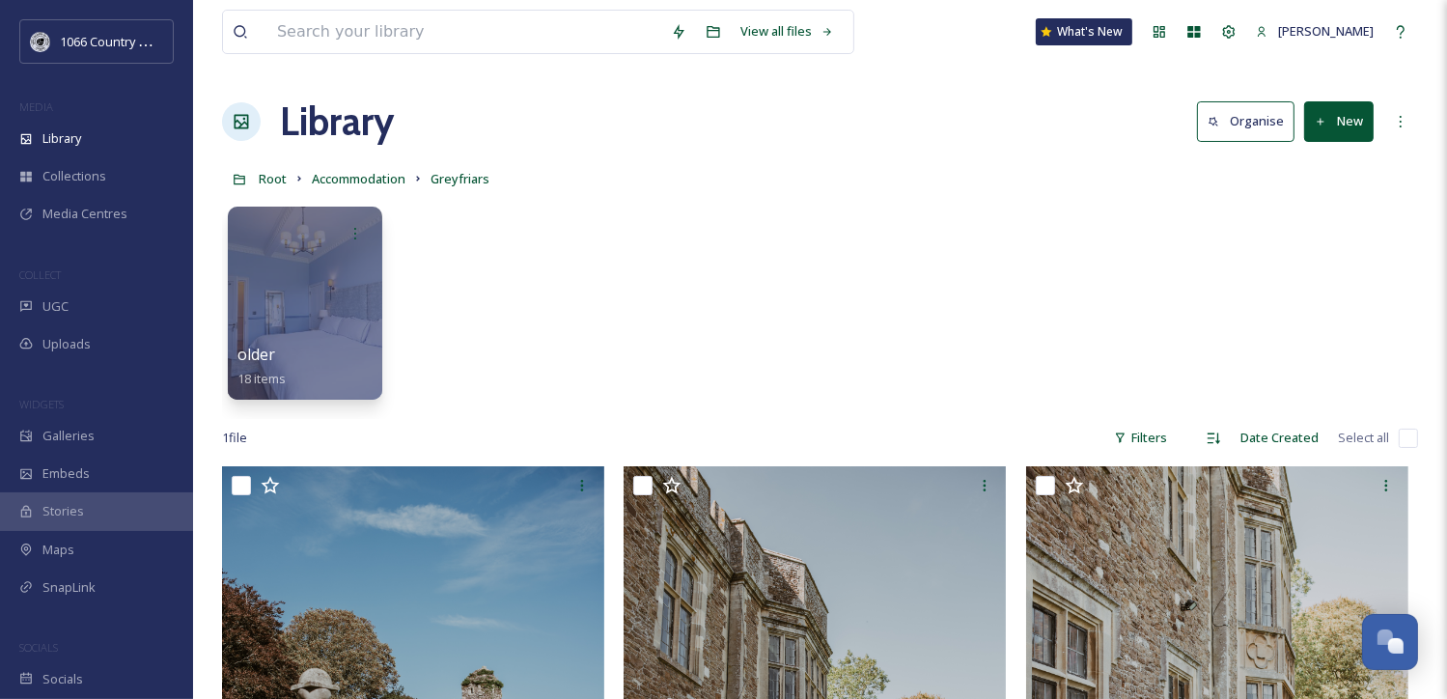
click at [1403, 438] on input "checkbox" at bounding box center [1408, 438] width 19 height 19
checkbox input "true"
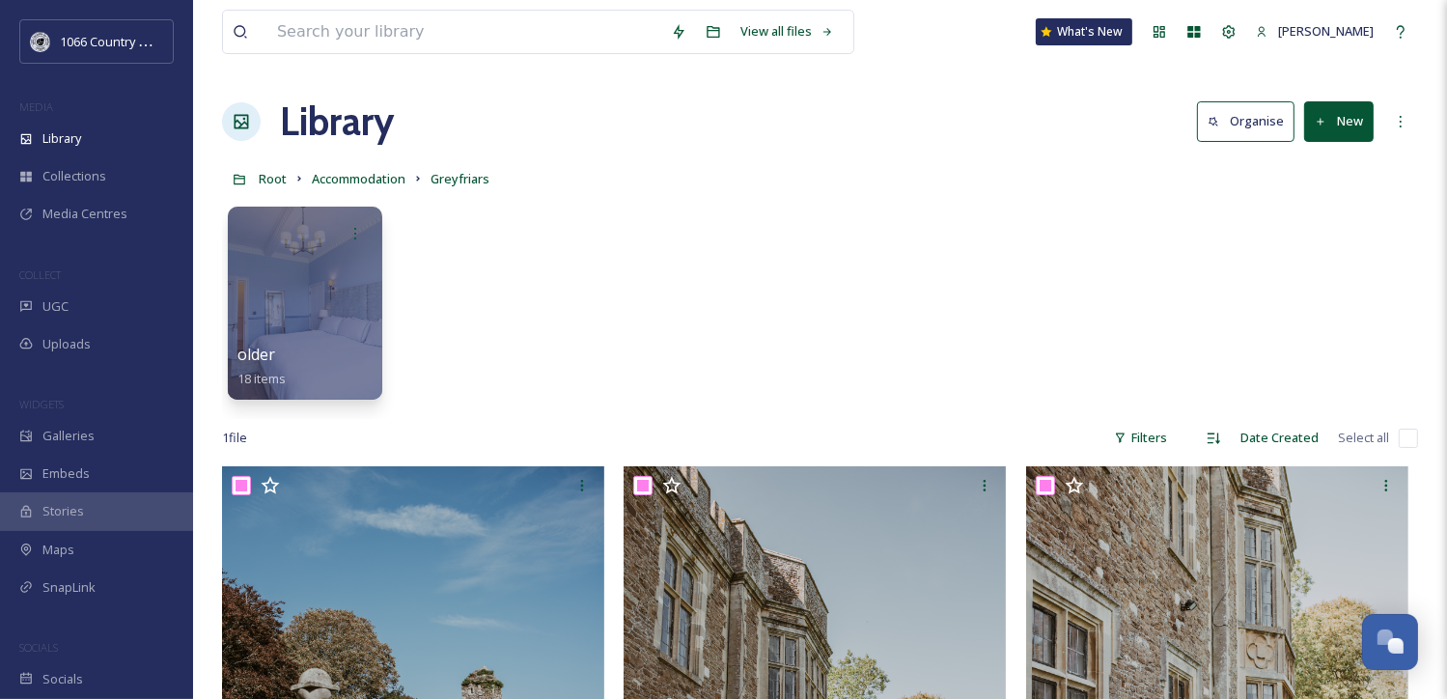
checkbox input "true"
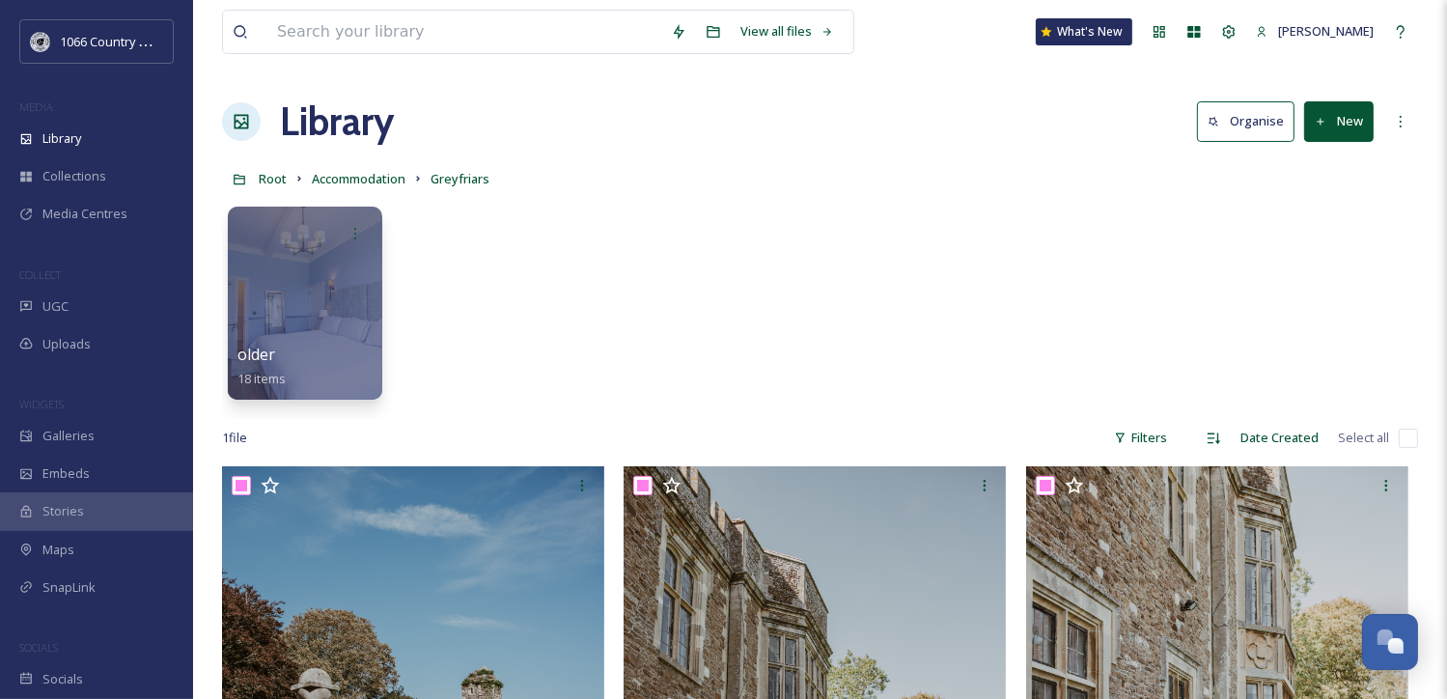
checkbox input "true"
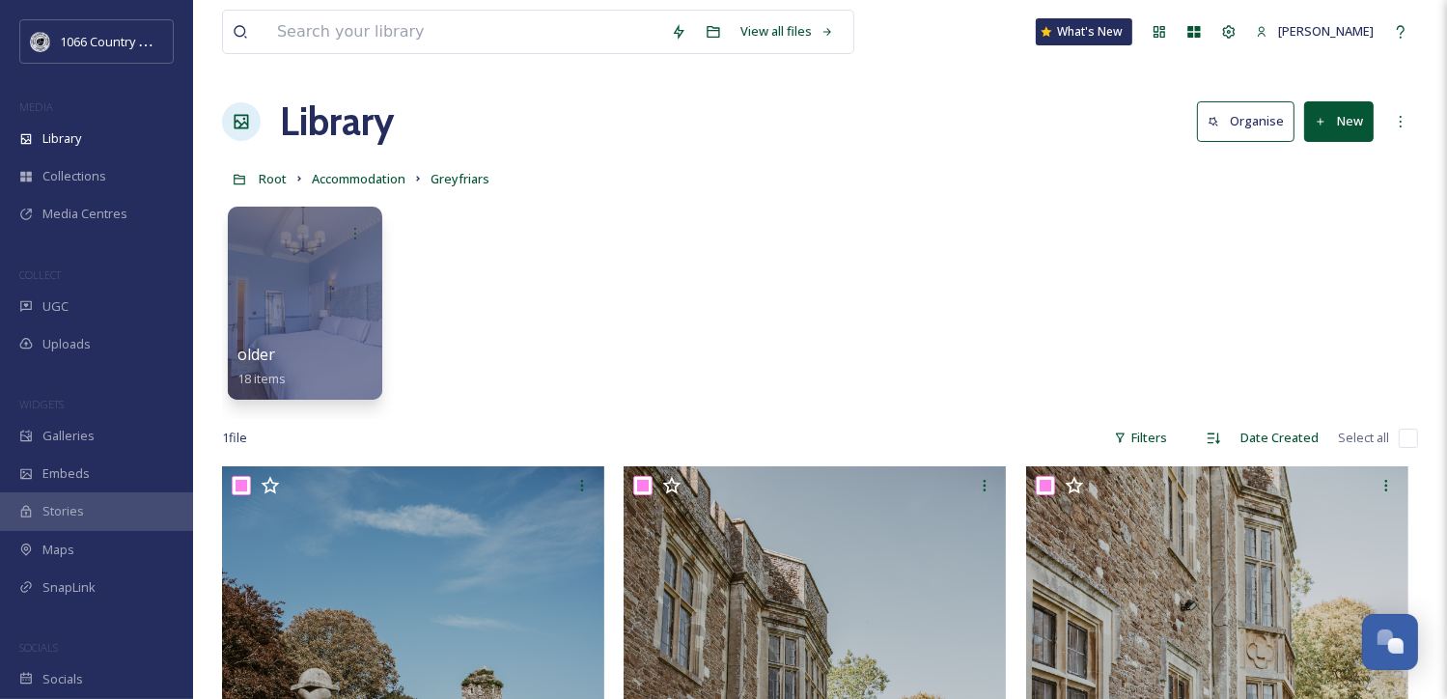
checkbox input "true"
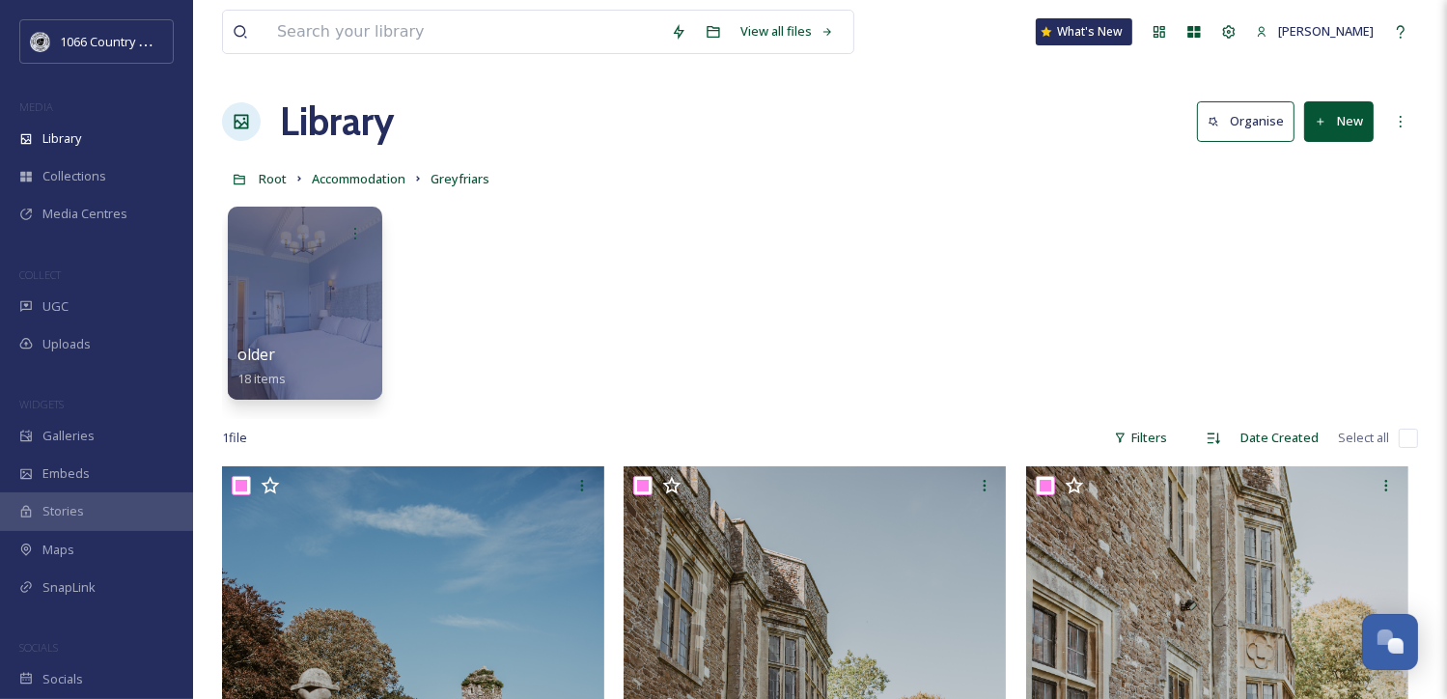
checkbox input "true"
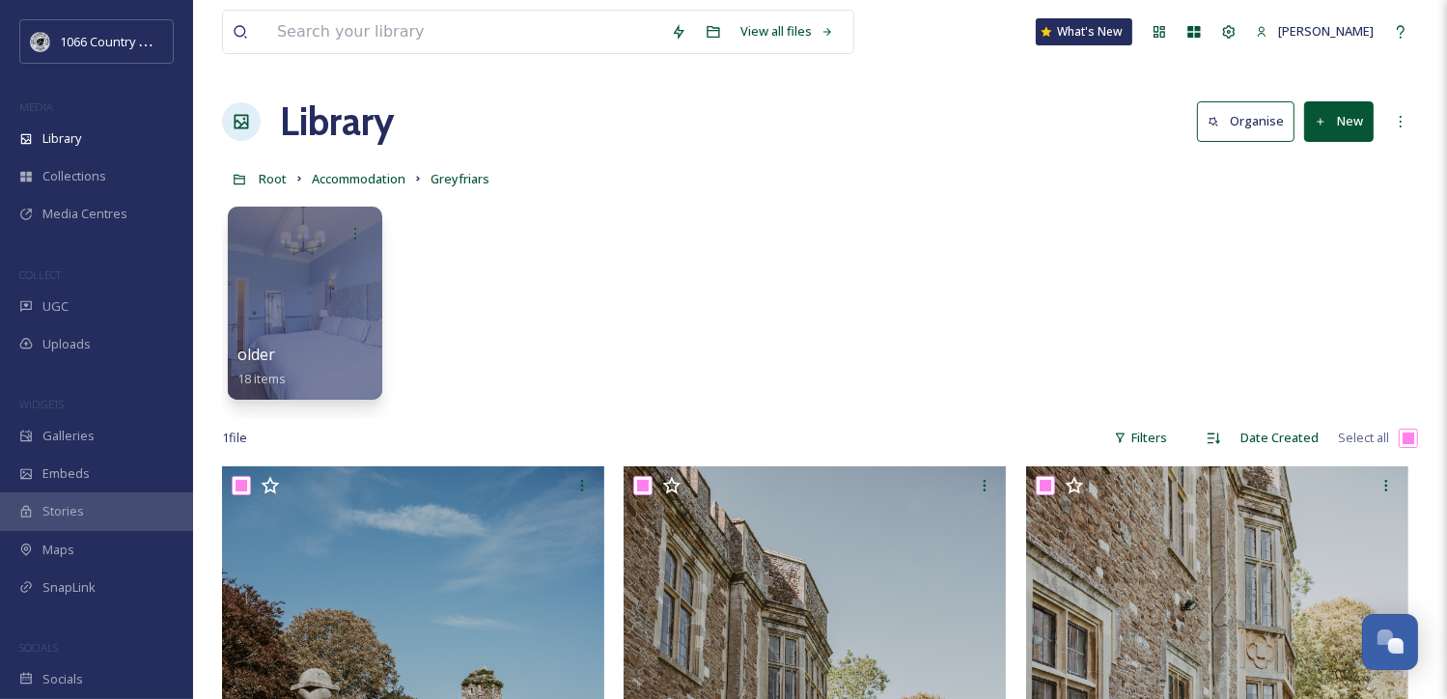
checkbox input "true"
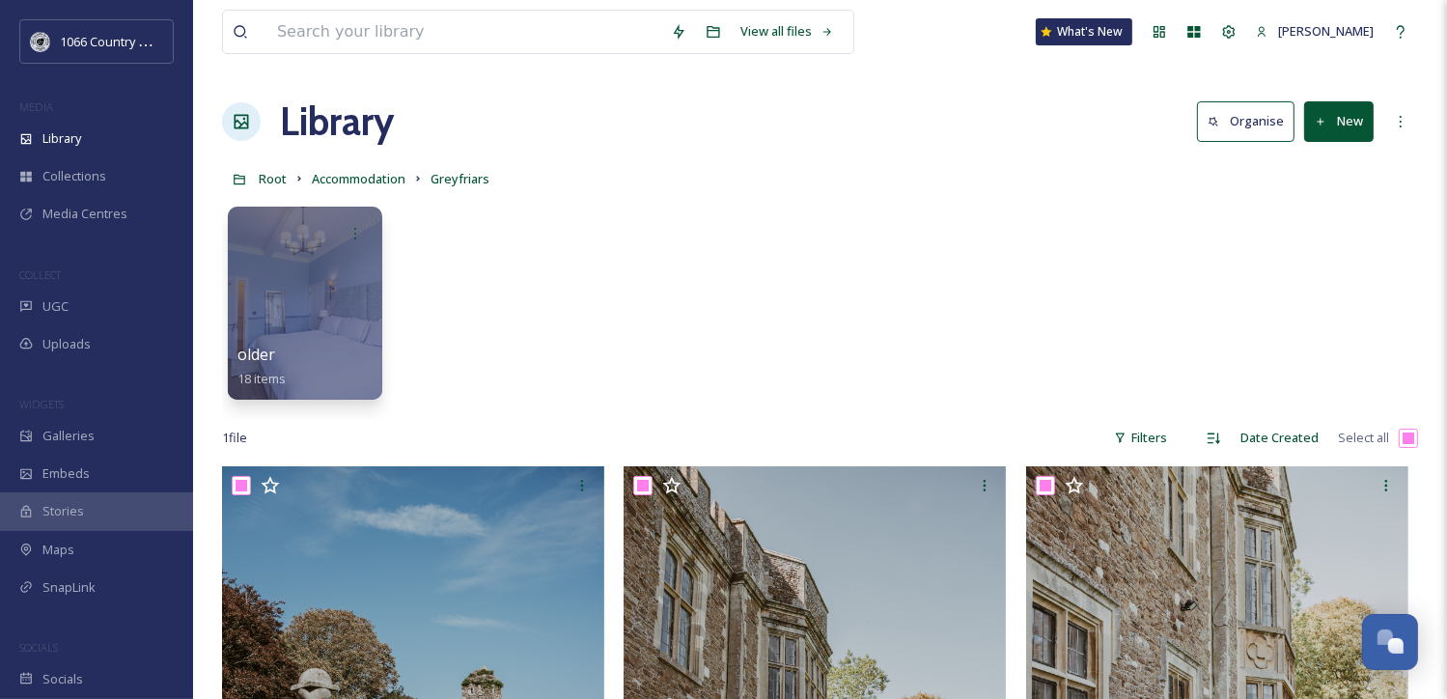
checkbox input "true"
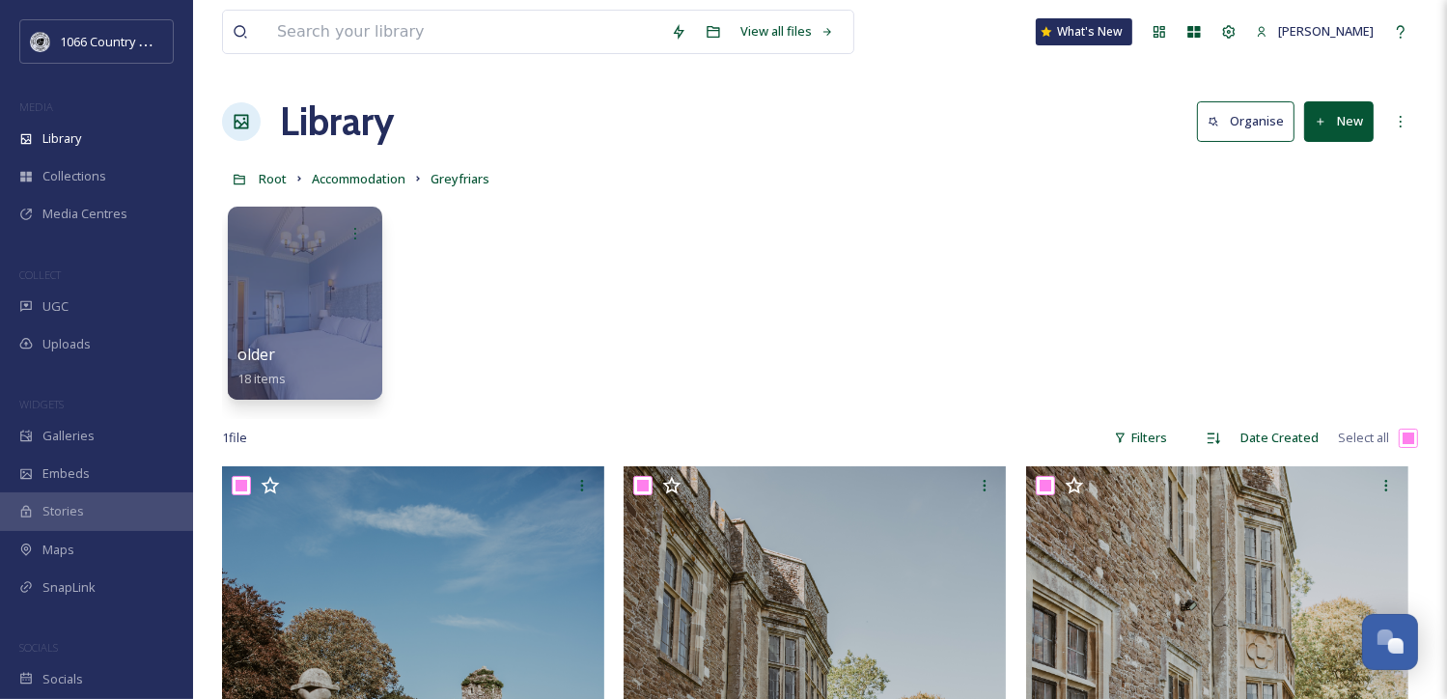
checkbox input "true"
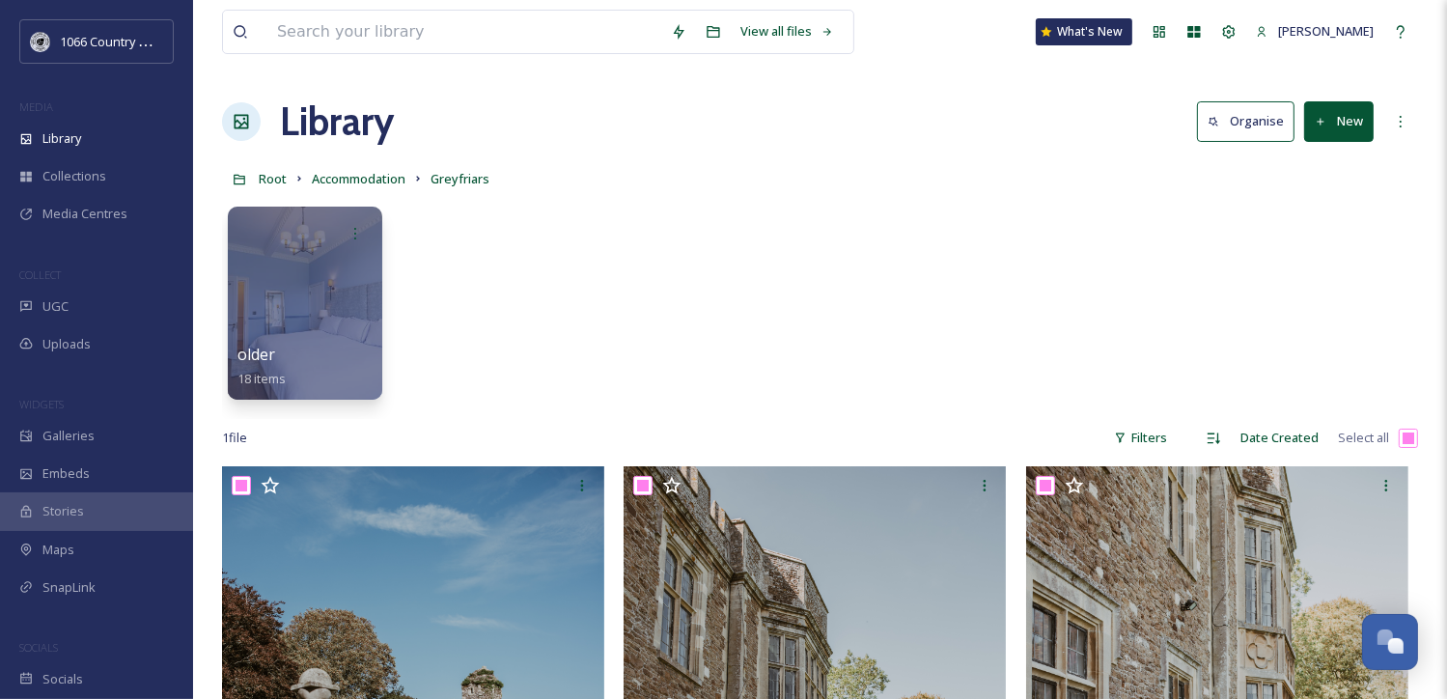
checkbox input "true"
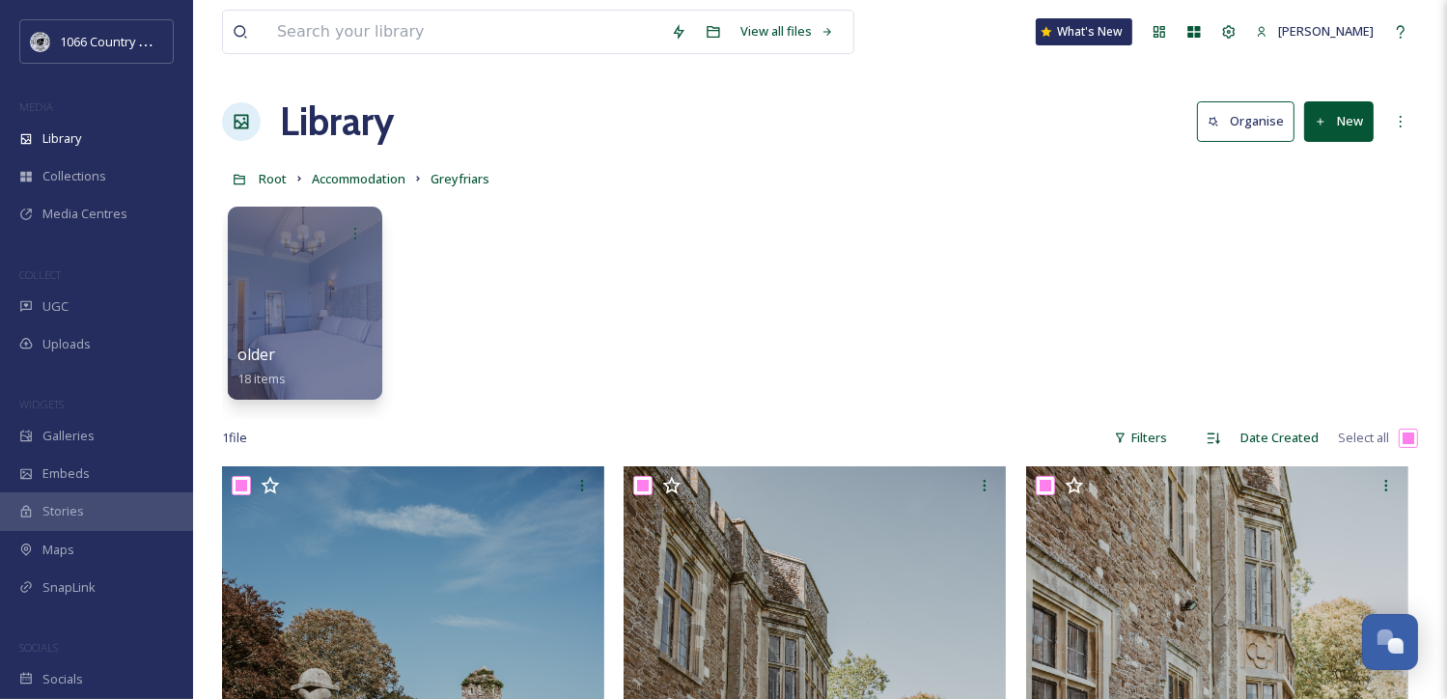
checkbox input "true"
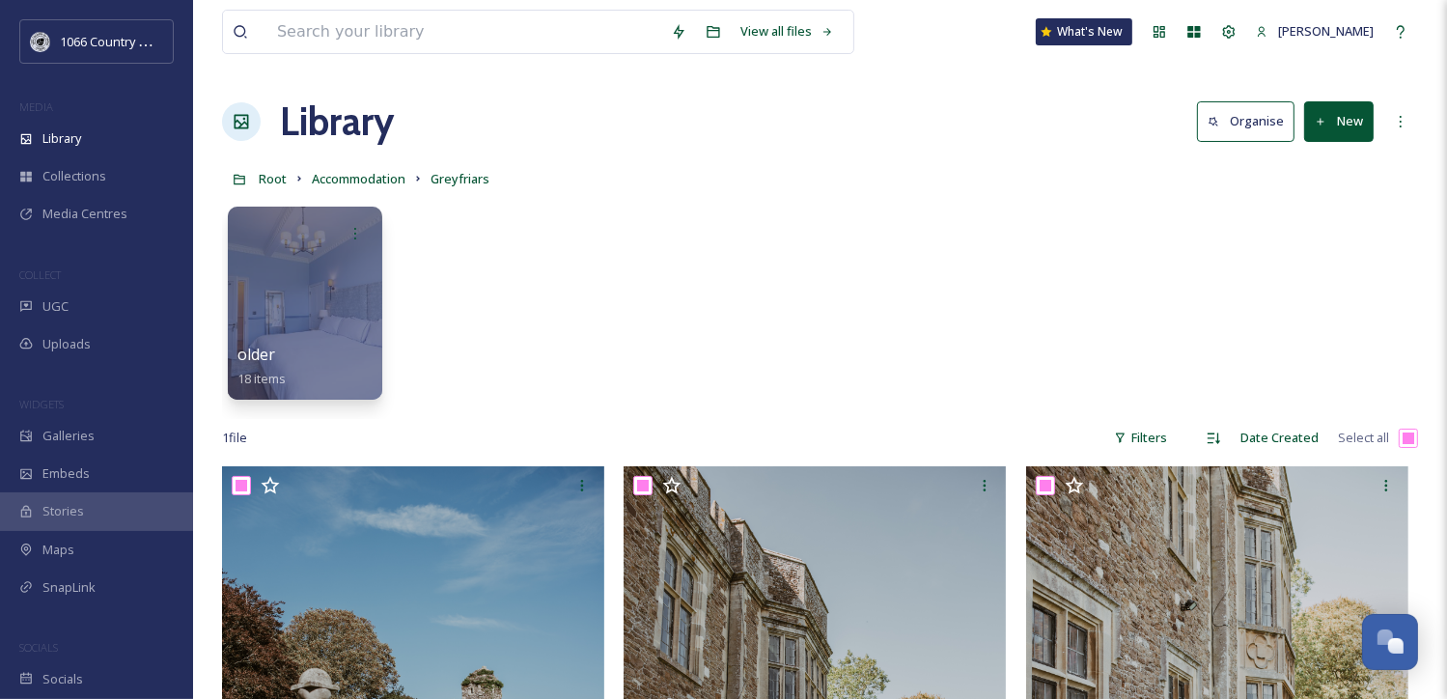
checkbox input "true"
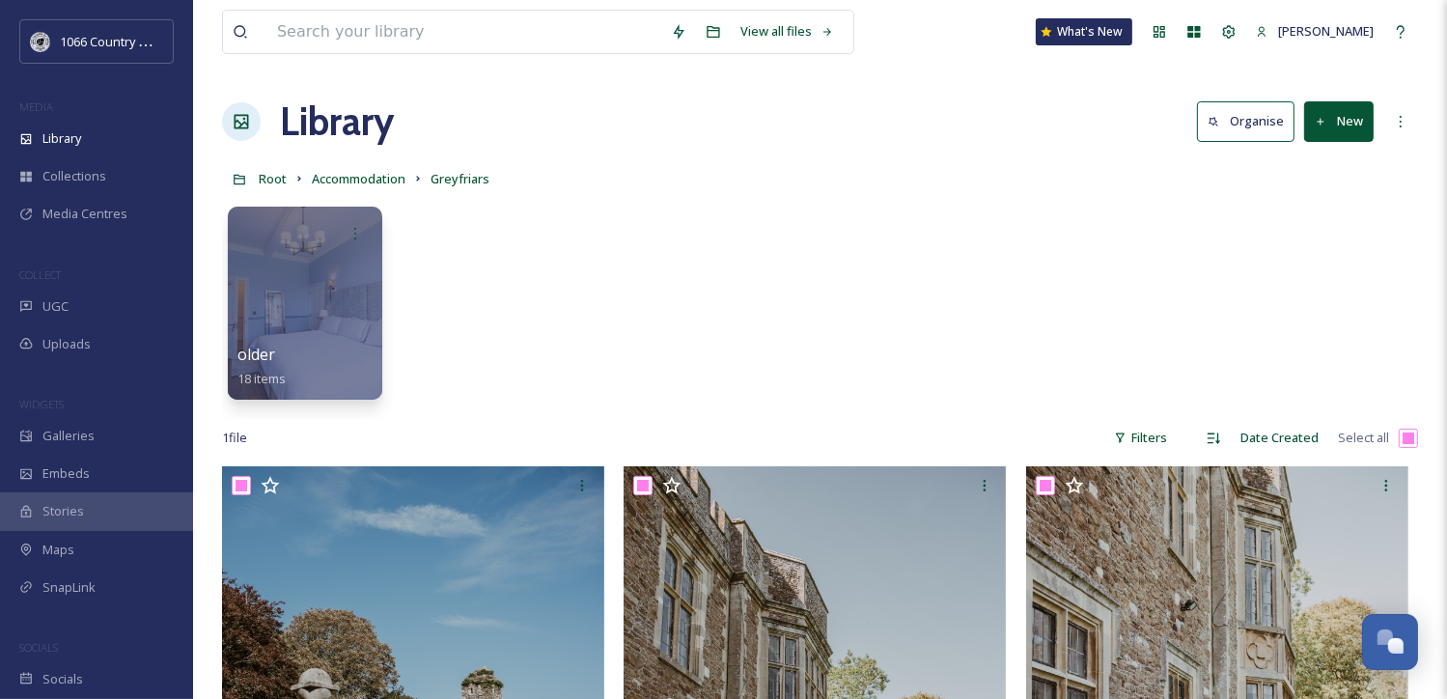
checkbox input "true"
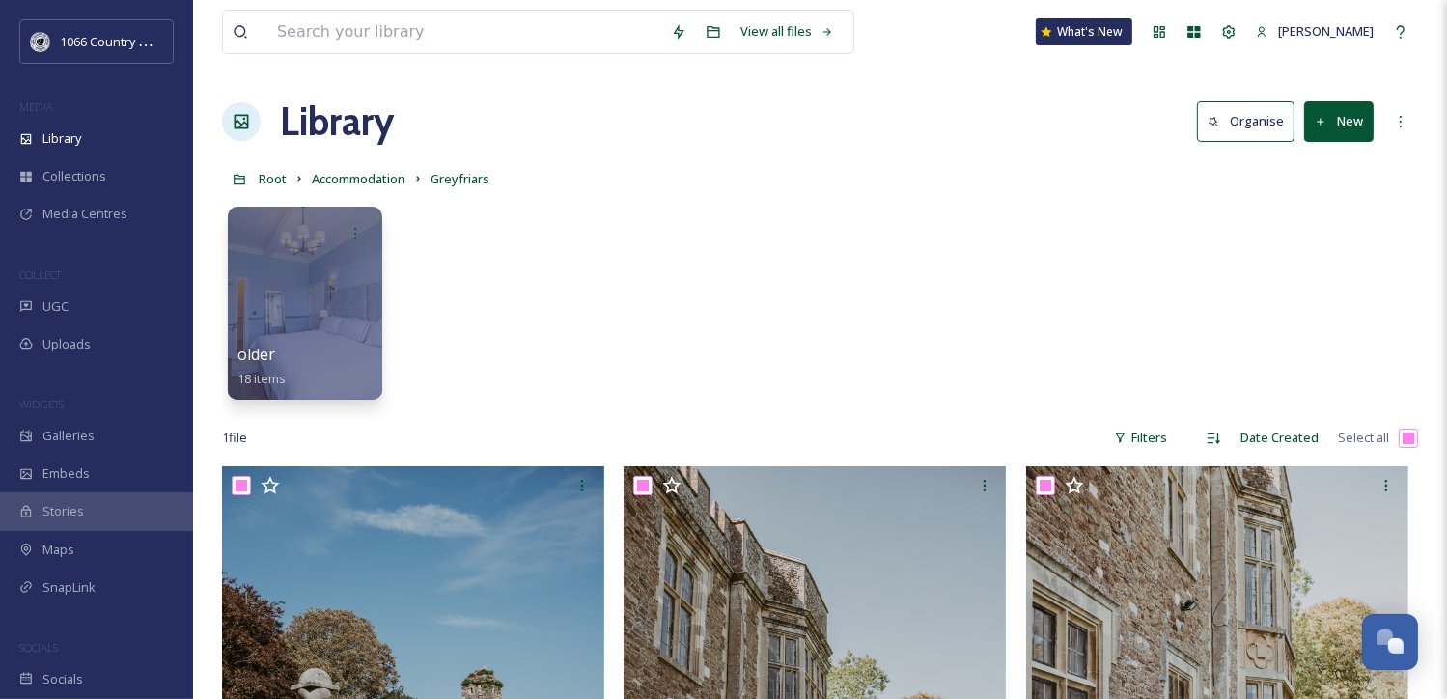
checkbox input "true"
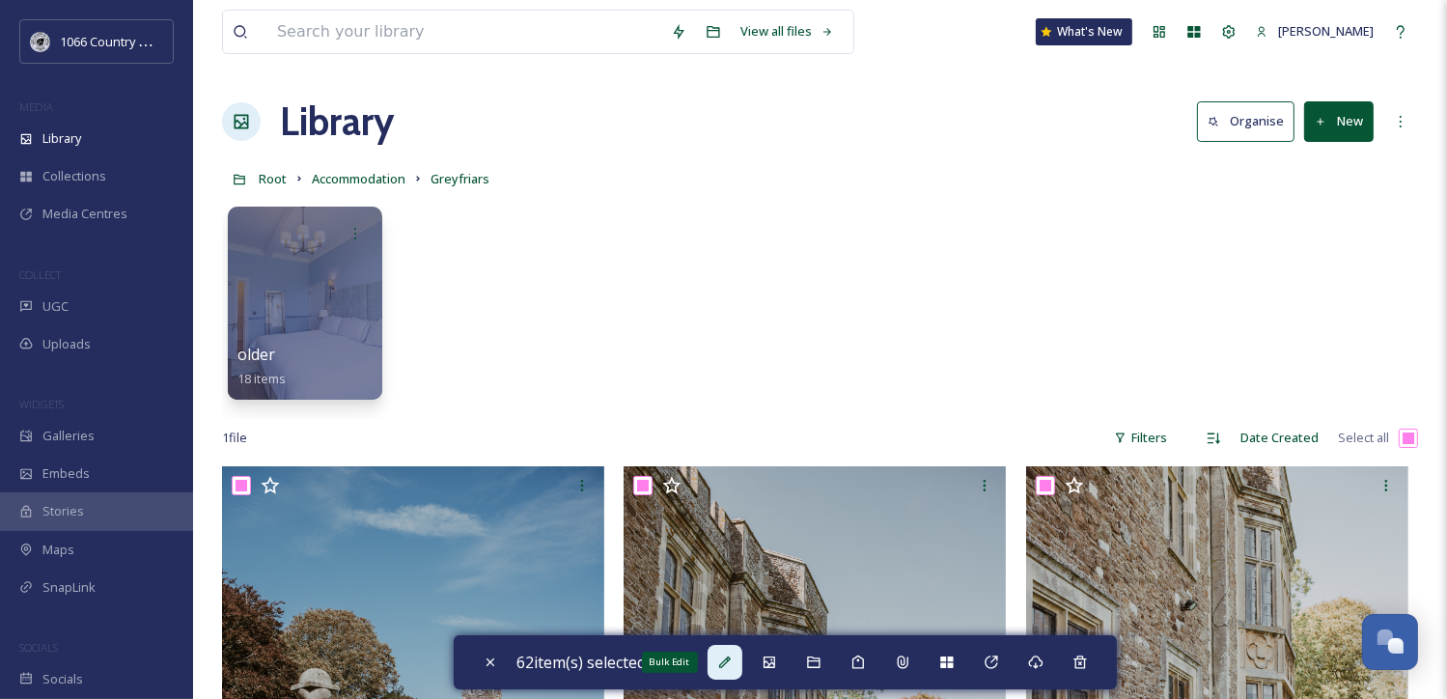
click at [732, 671] on div "Bulk Edit" at bounding box center [725, 662] width 35 height 35
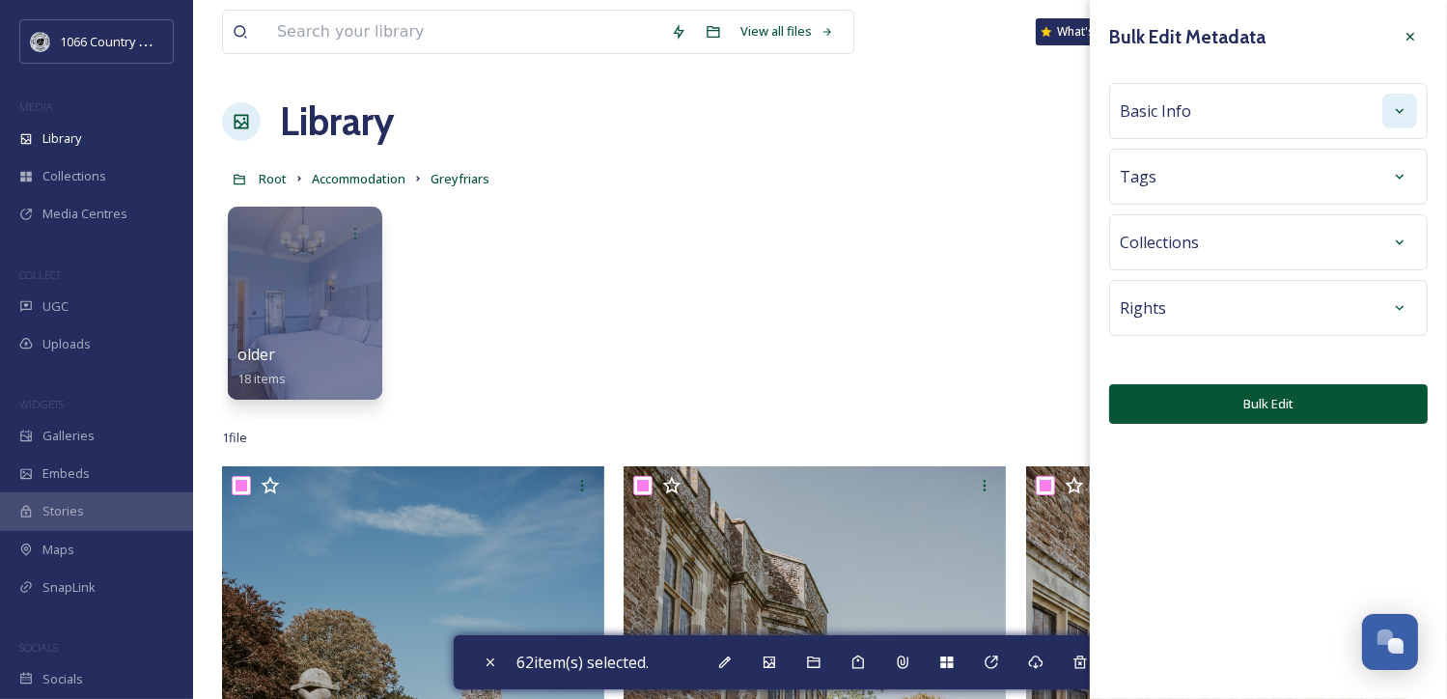
click at [1393, 119] on div at bounding box center [1400, 111] width 35 height 35
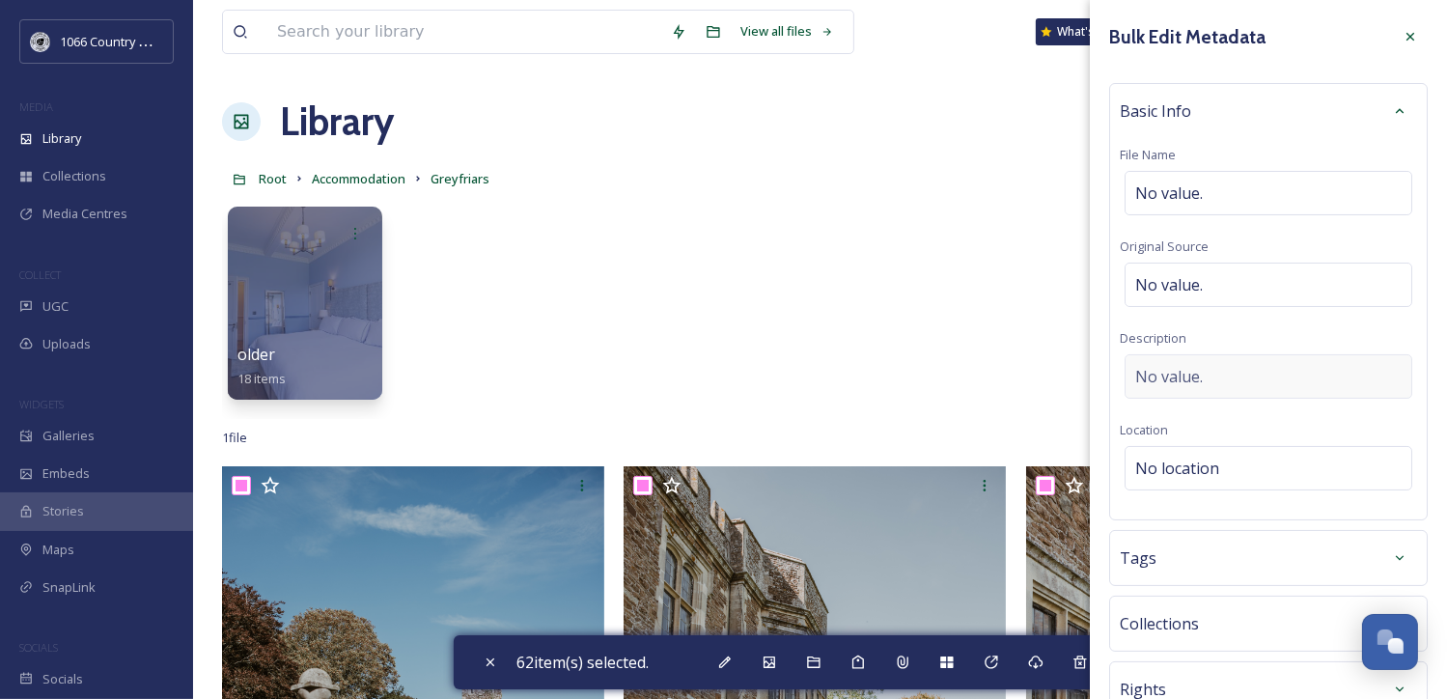
click at [1197, 381] on span "No value." at bounding box center [1169, 376] width 68 height 23
paste textarea "1066 Photography Campaign 2025 - Rebecca Booker Photography"
type textarea "1066 Photography Campaign 2025 - Rebecca Booker Photography"
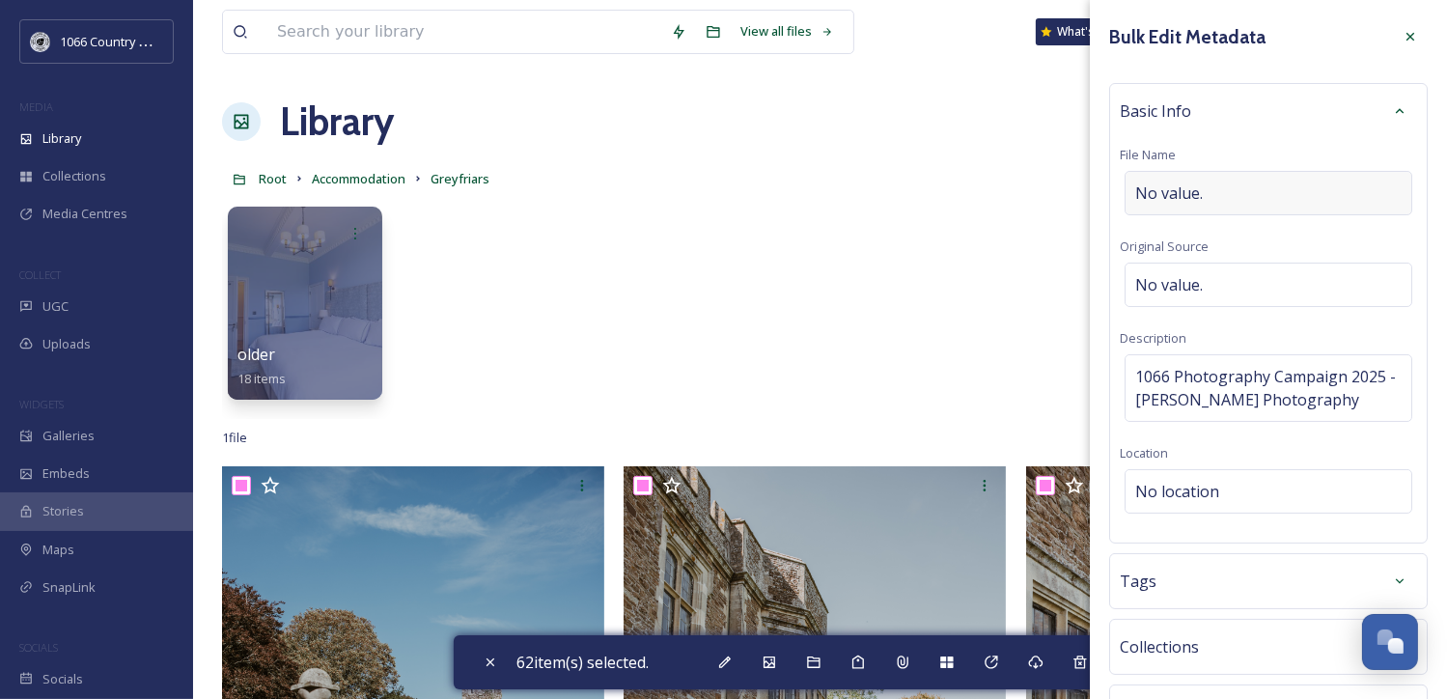
click at [1236, 191] on div "No value." at bounding box center [1269, 193] width 288 height 44
type input "Greyfriars - Campaign Shoot"
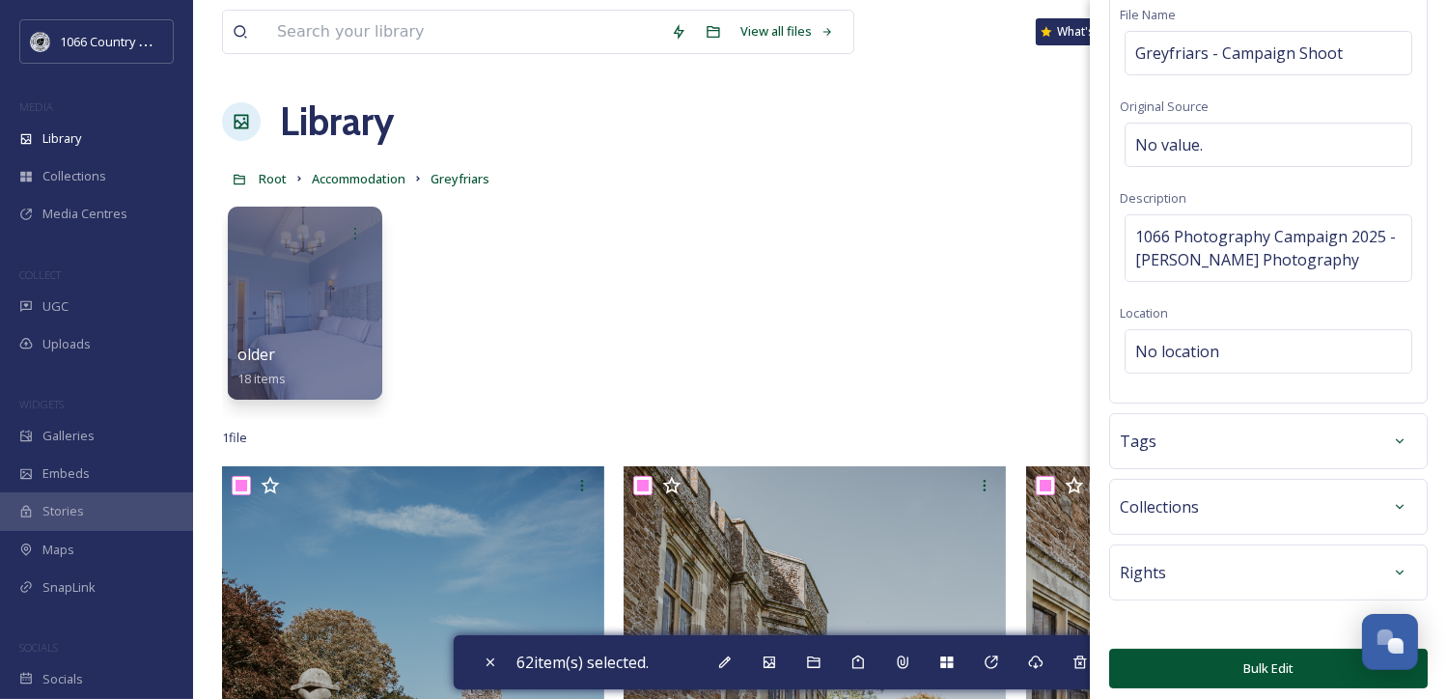
click at [1250, 657] on button "Bulk Edit" at bounding box center [1268, 669] width 319 height 40
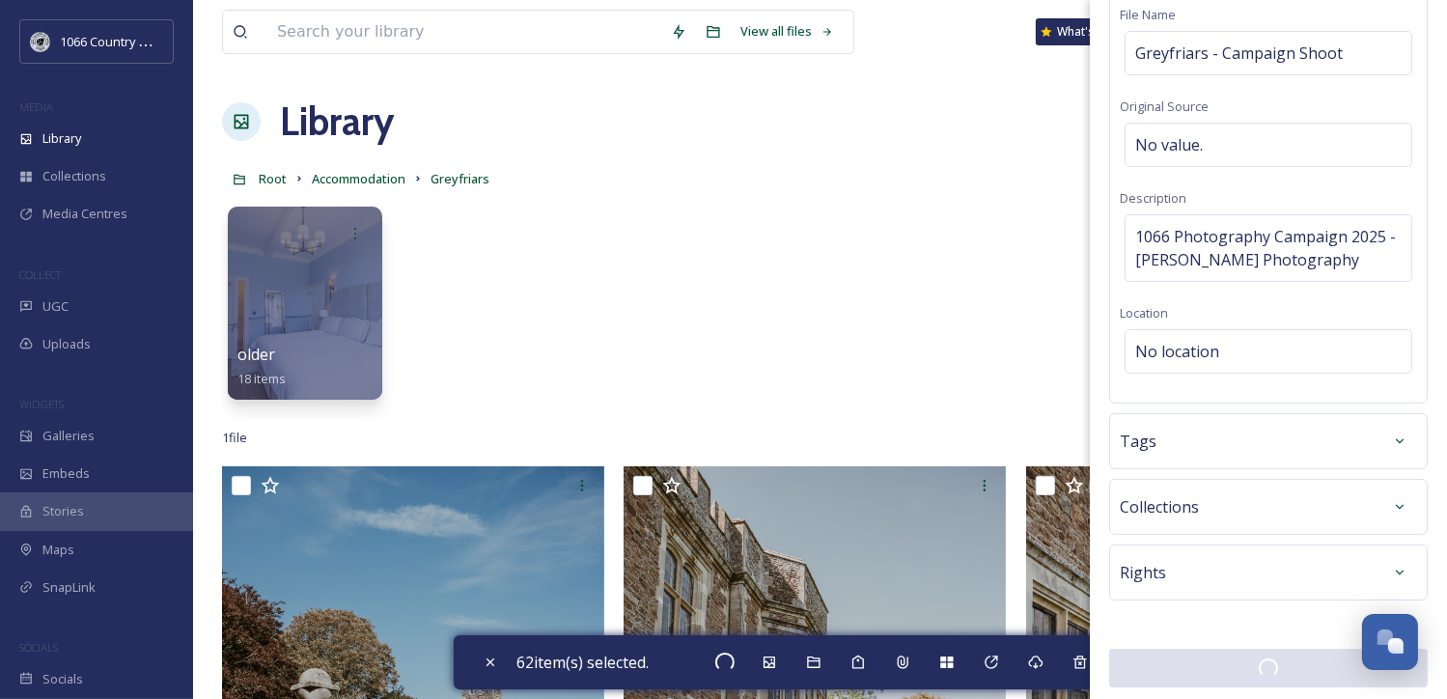
checkbox input "false"
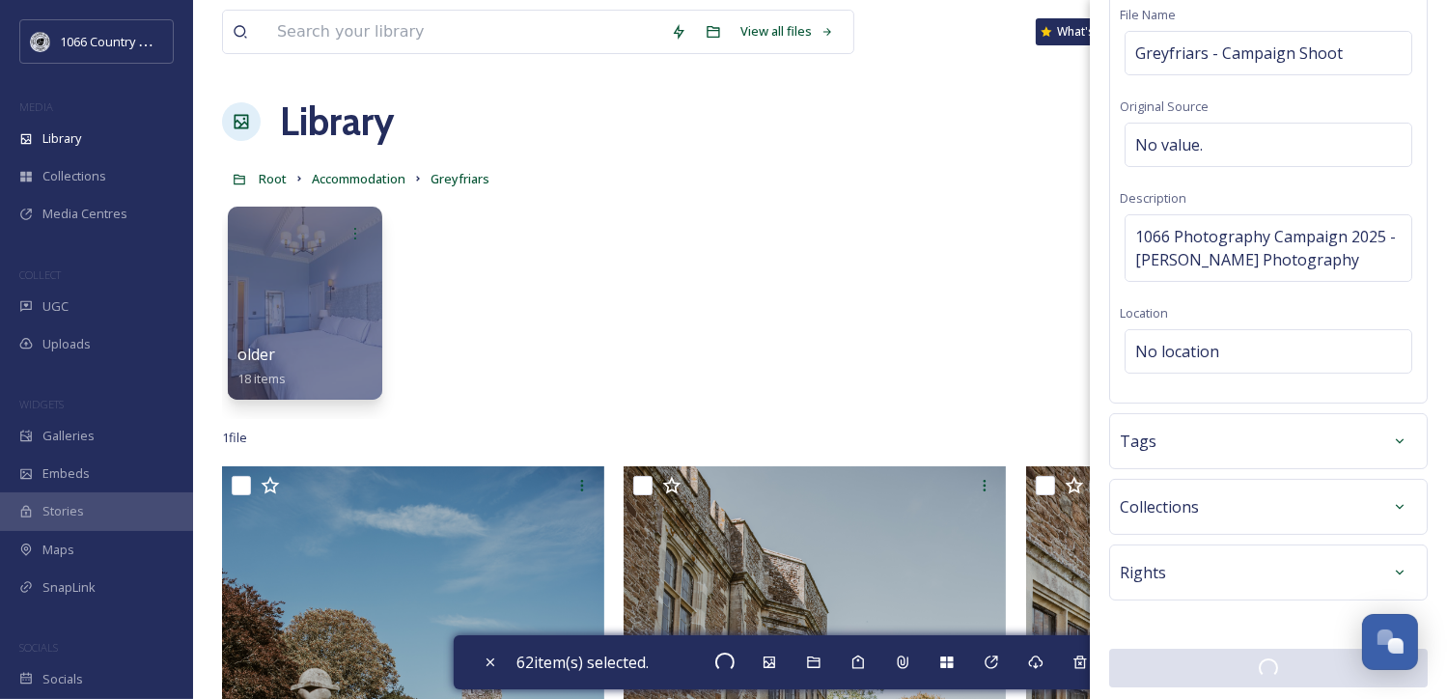
checkbox input "false"
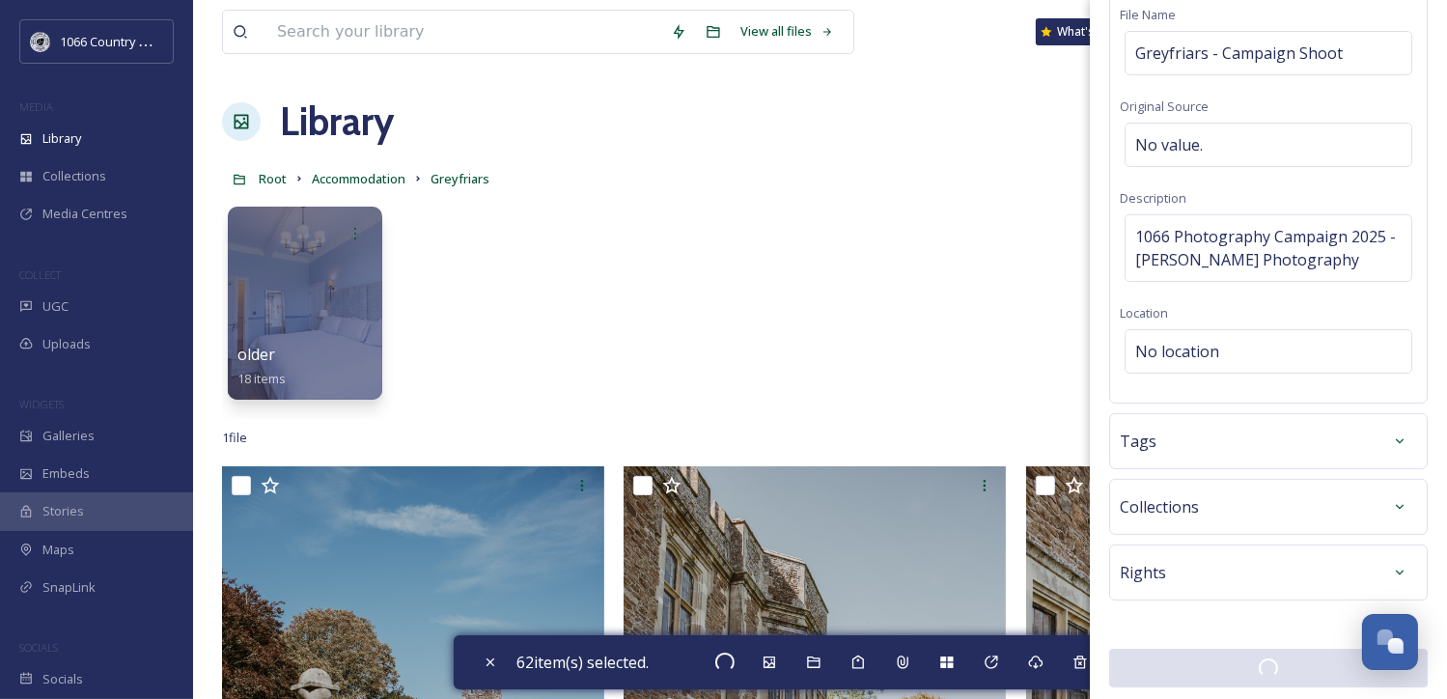
checkbox input "false"
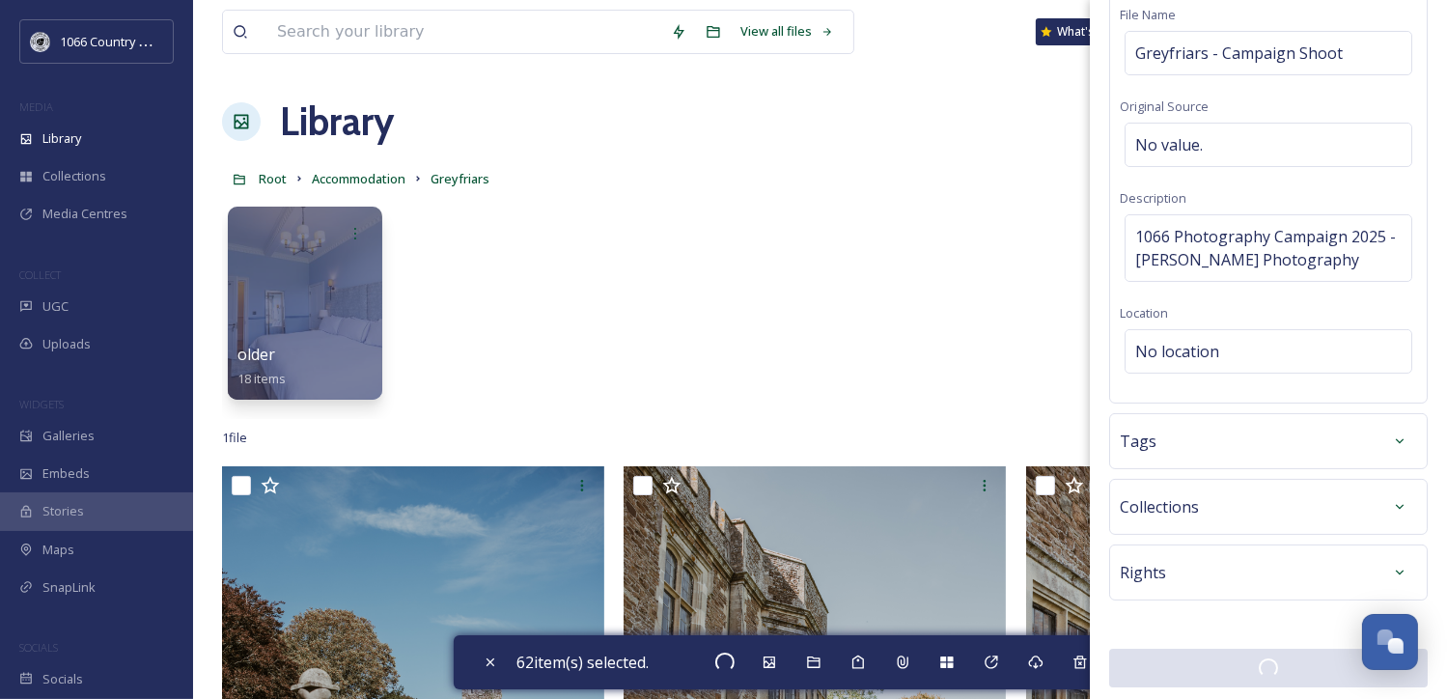
checkbox input "false"
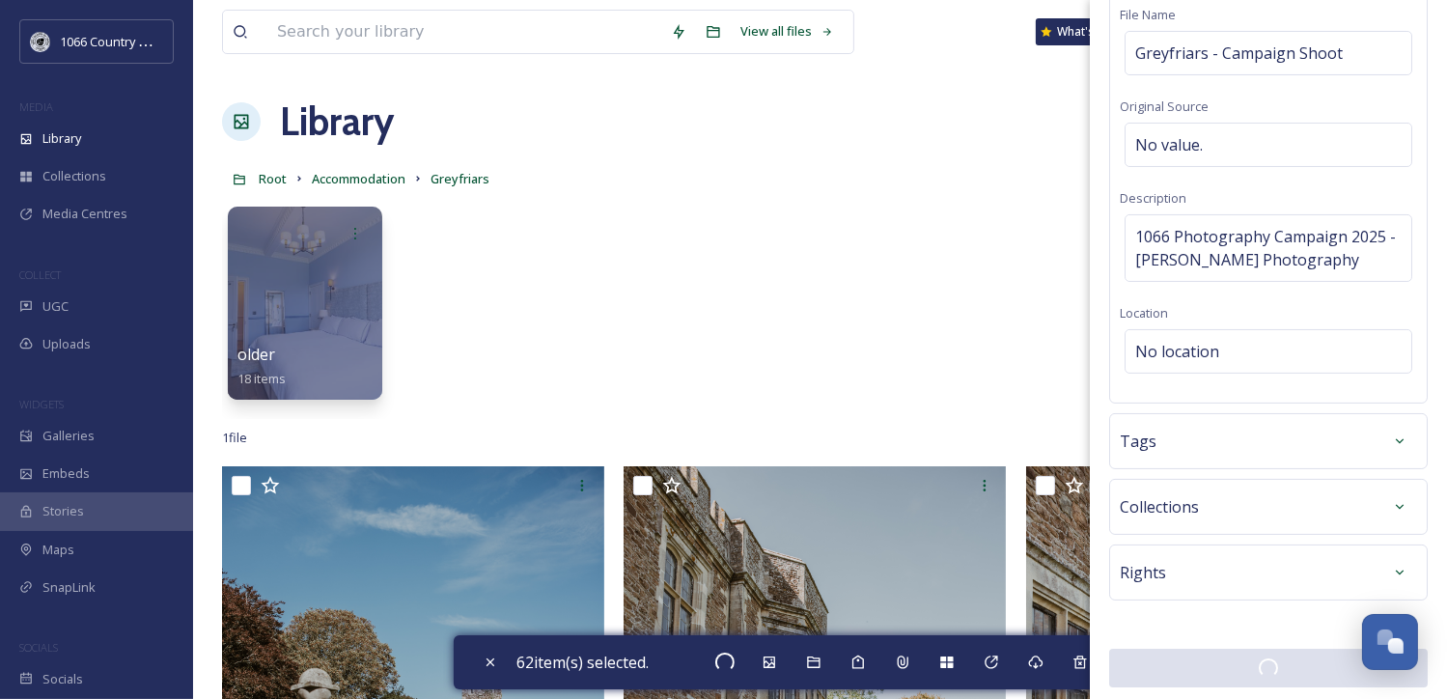
checkbox input "false"
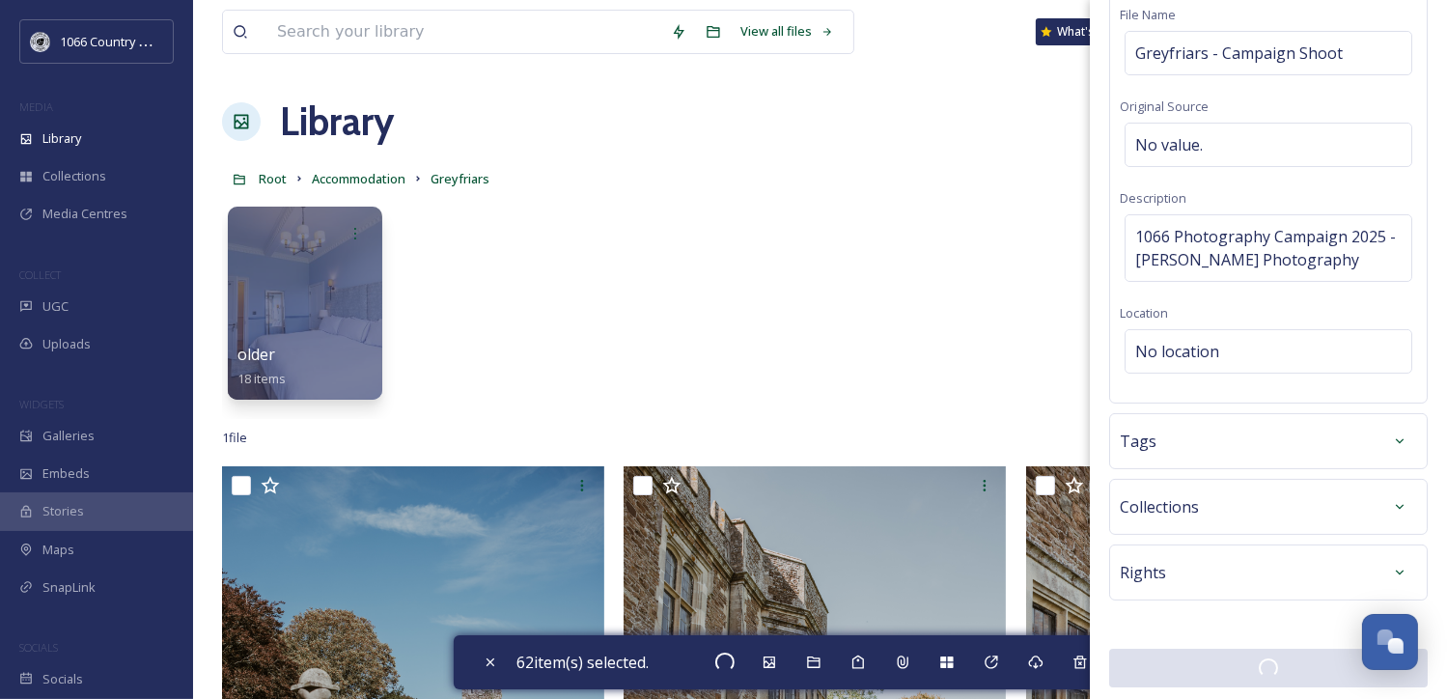
checkbox input "false"
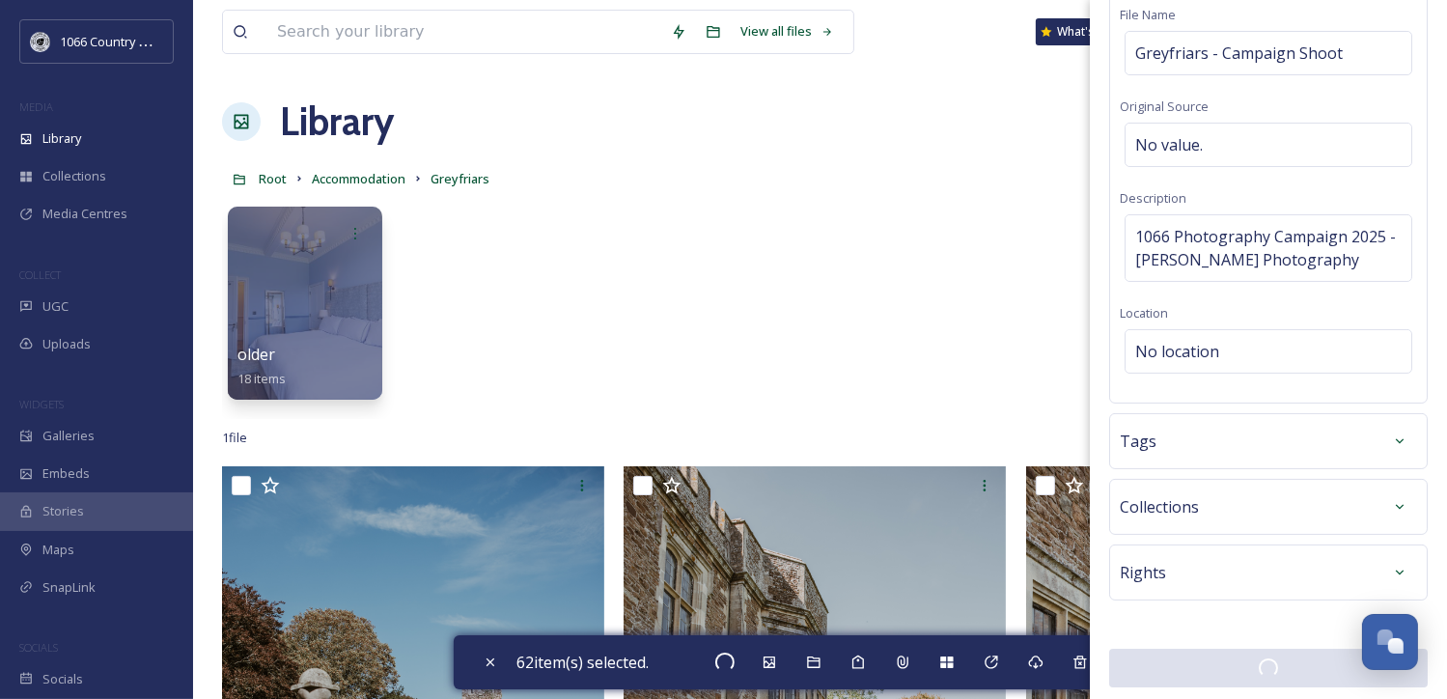
checkbox input "false"
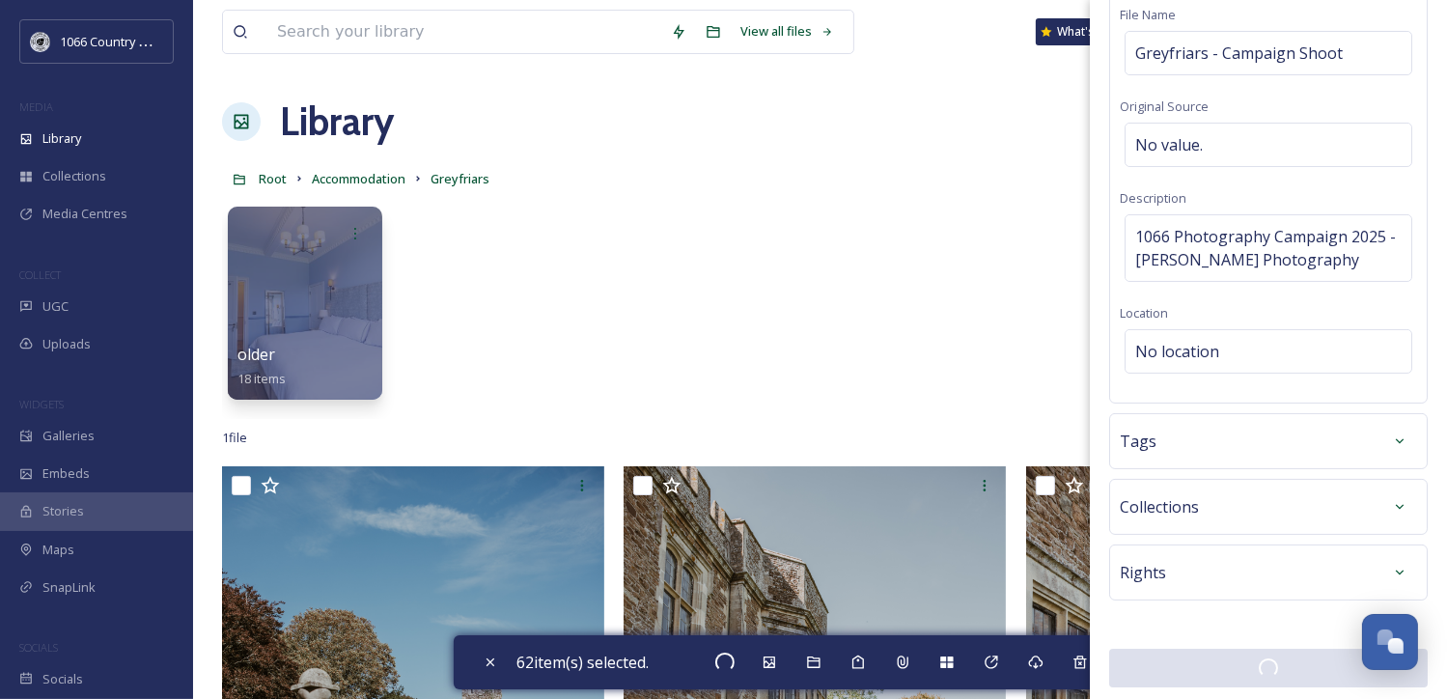
checkbox input "false"
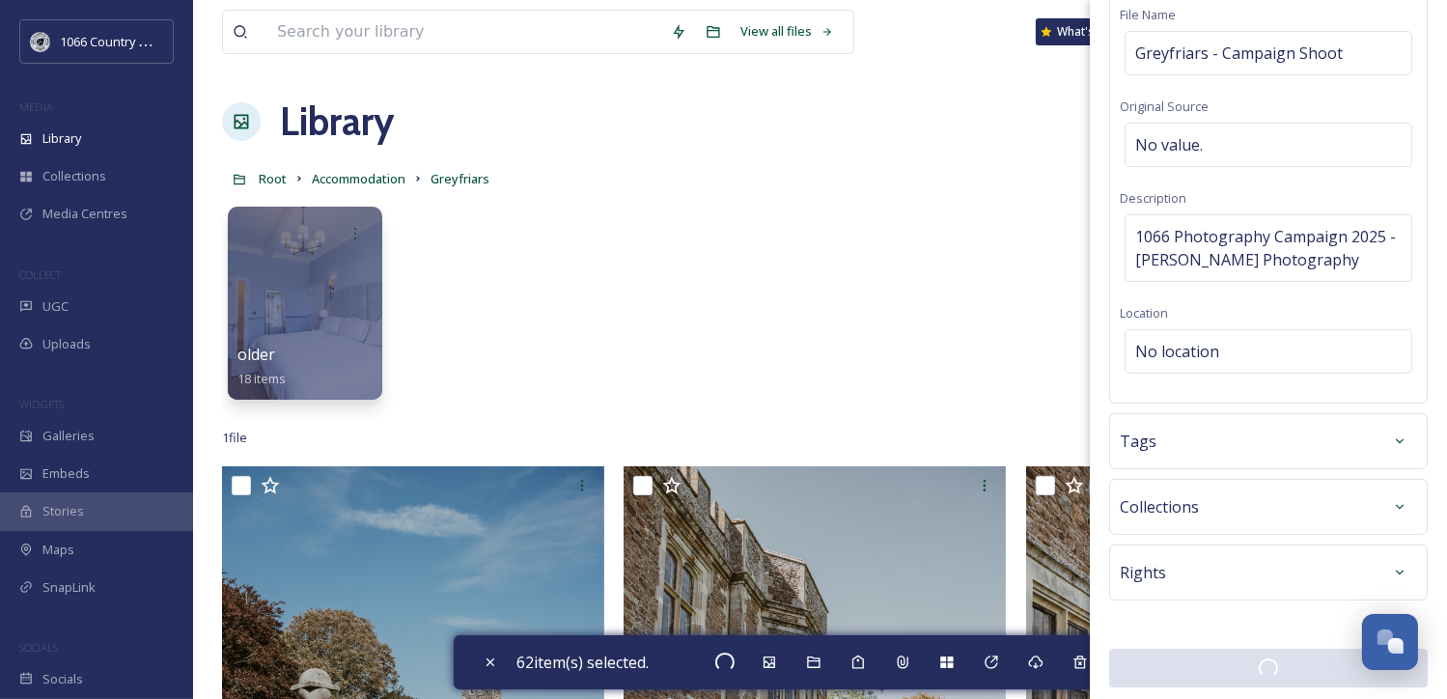
checkbox input "false"
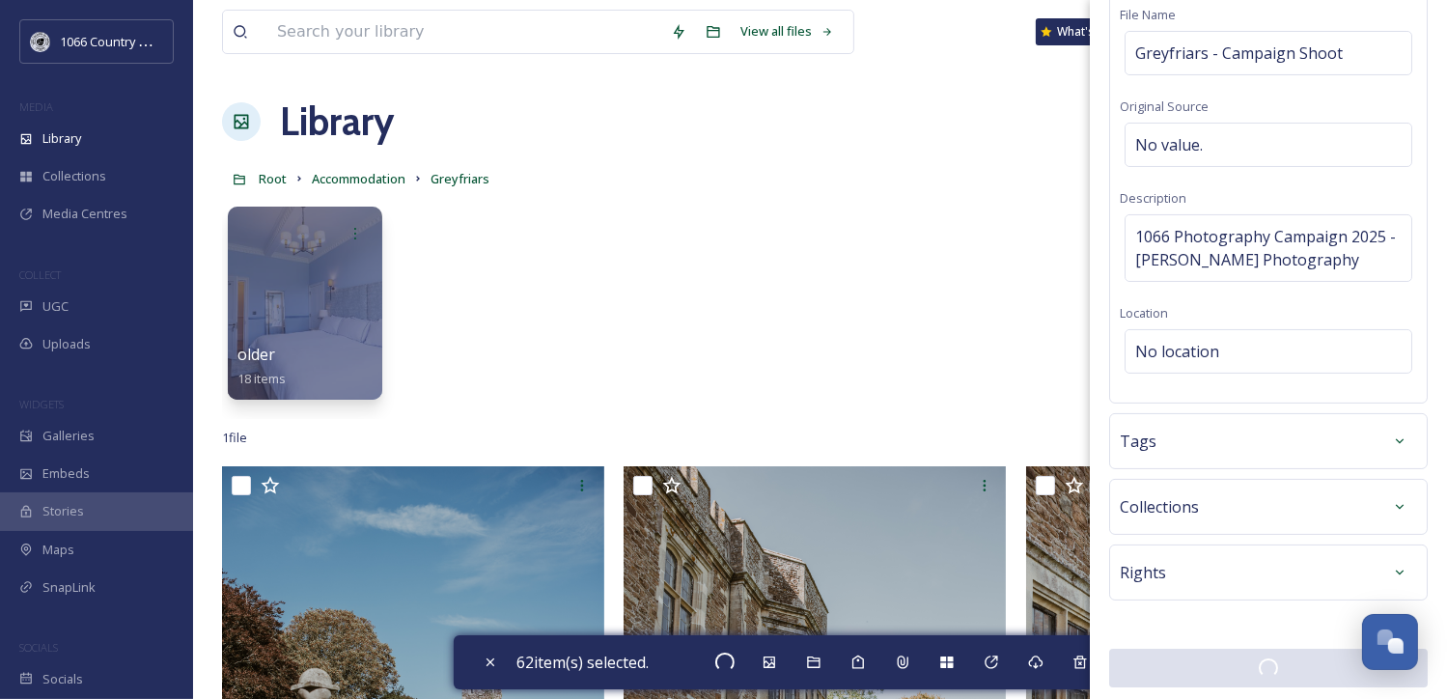
checkbox input "false"
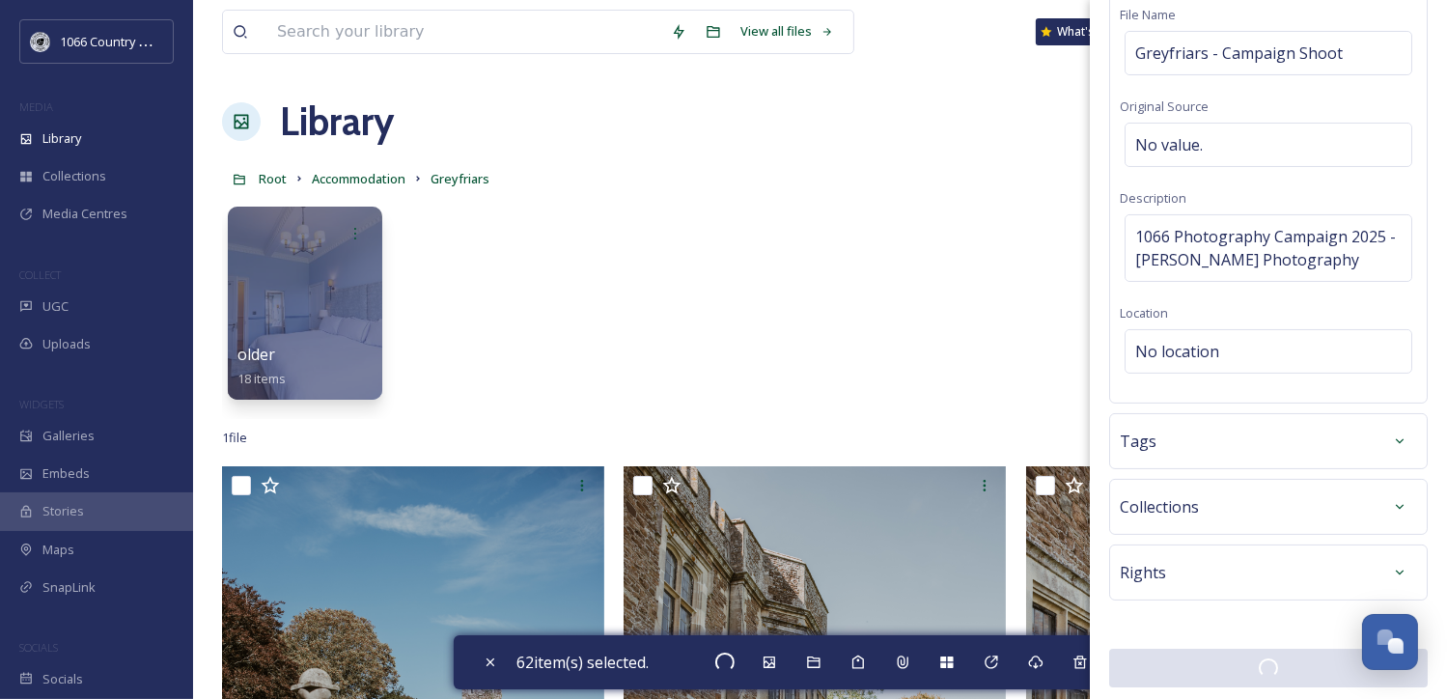
checkbox input "false"
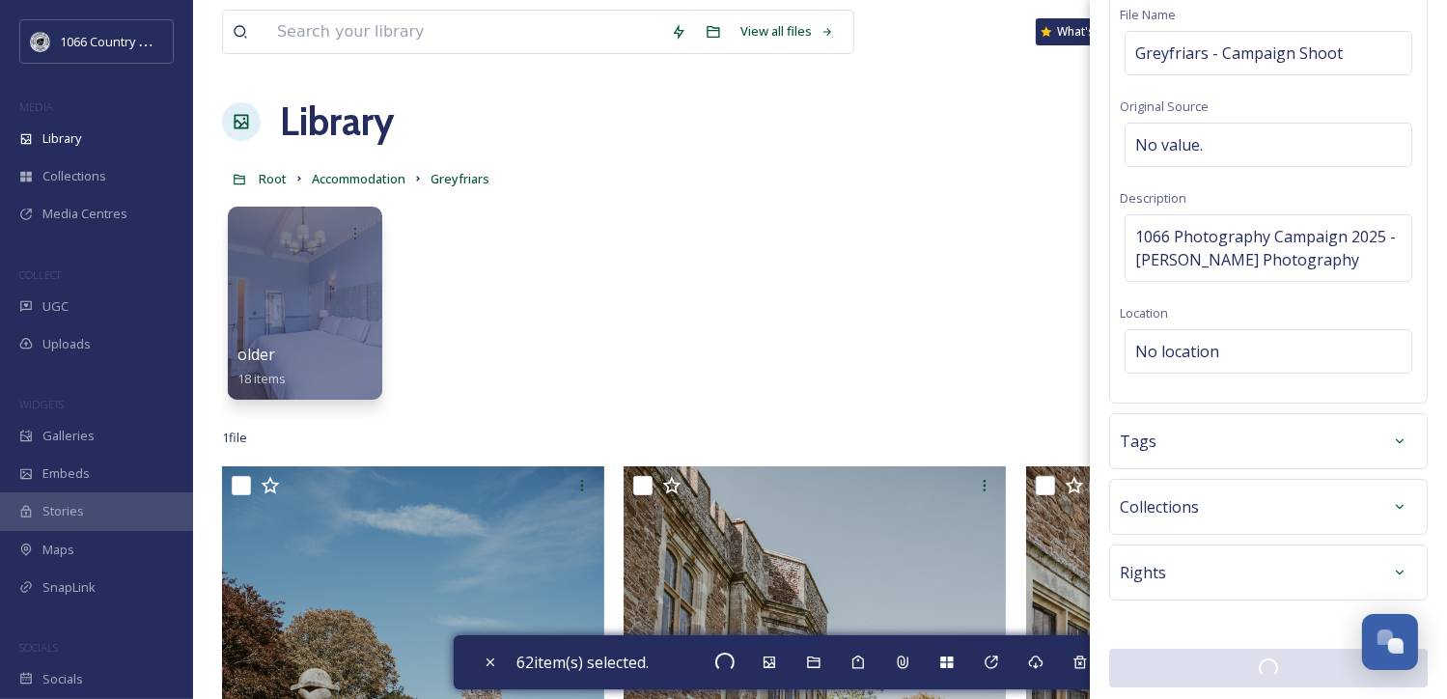
checkbox input "false"
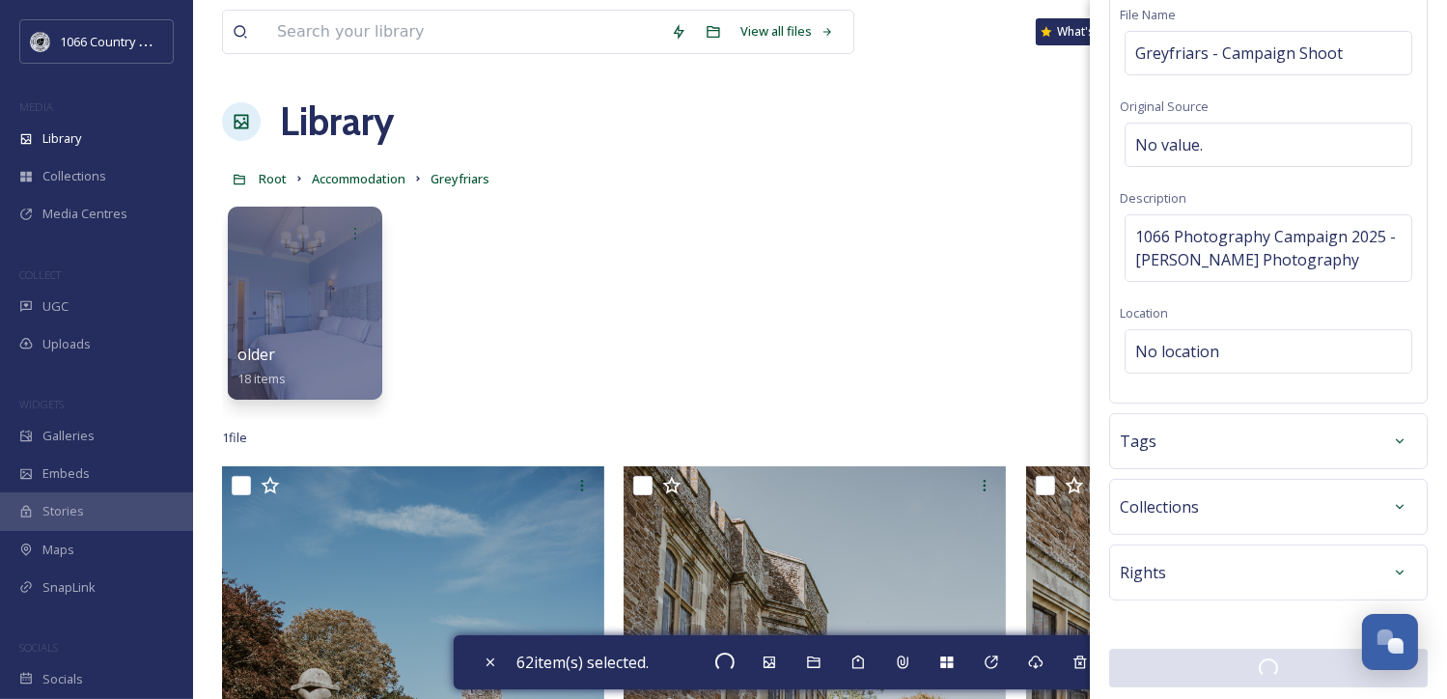
checkbox input "false"
